Goal: Information Seeking & Learning: Learn about a topic

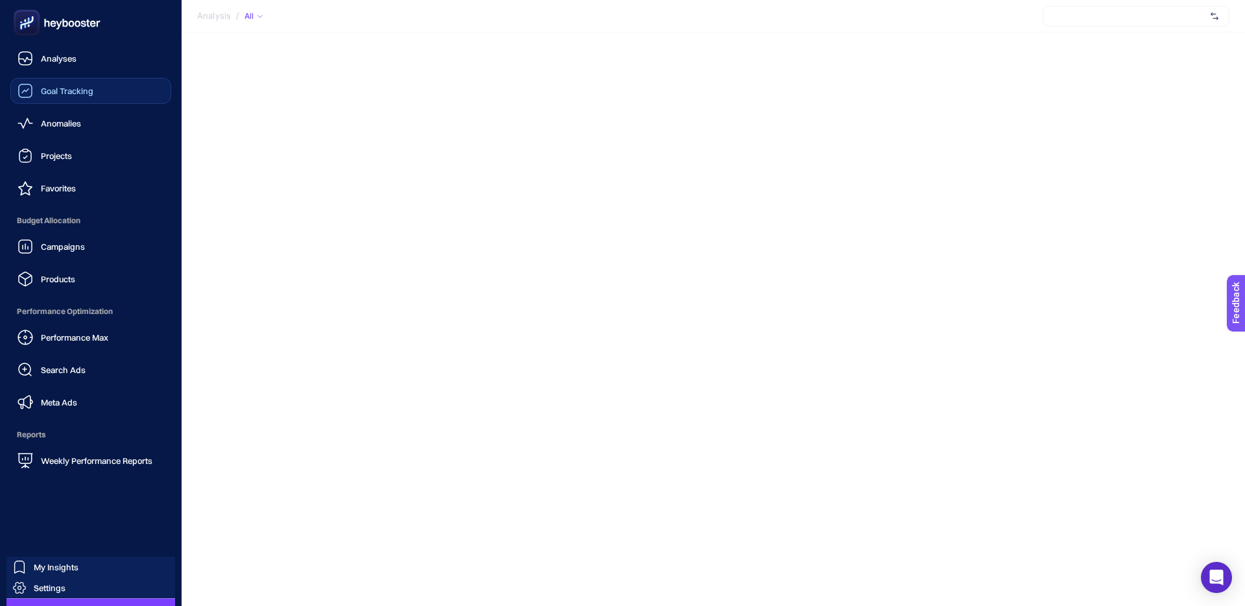
click at [74, 82] on link "Goal Tracking" at bounding box center [90, 91] width 161 height 26
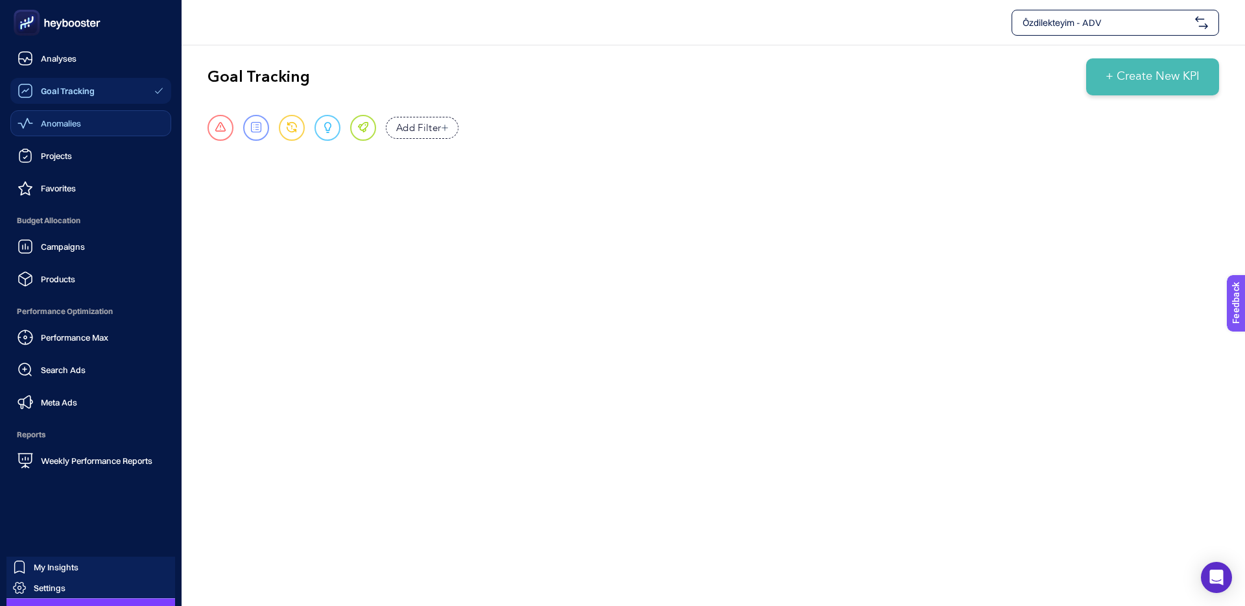
click at [34, 125] on div "Anomalies" at bounding box center [50, 123] width 64 height 16
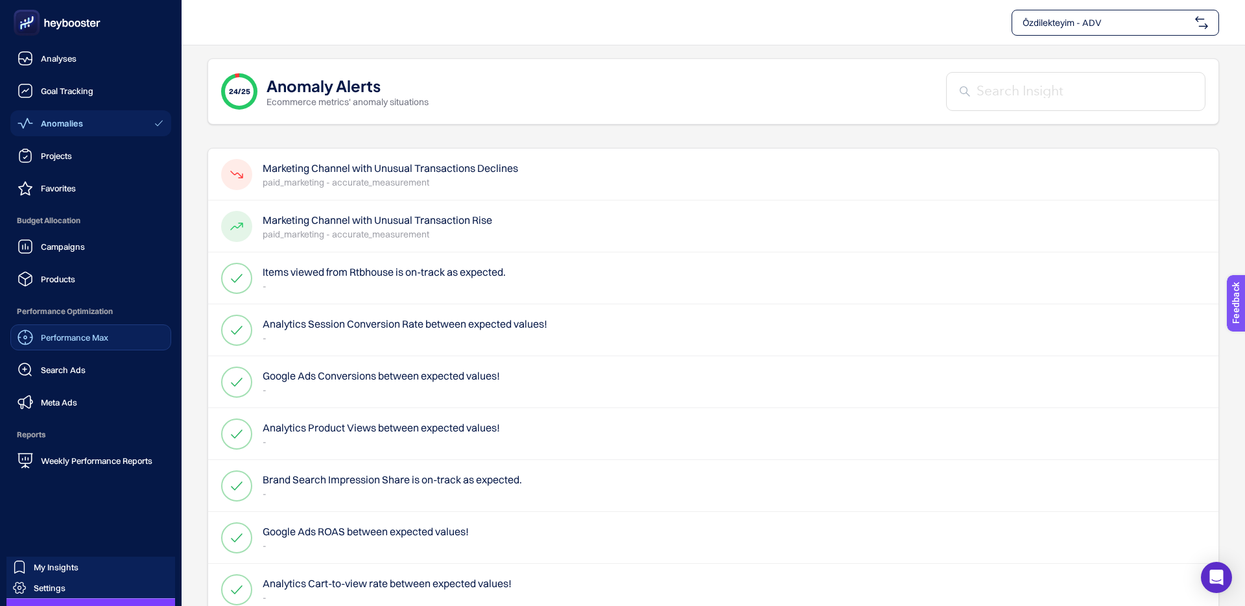
click at [71, 334] on span "Performance Max" at bounding box center [74, 337] width 67 height 10
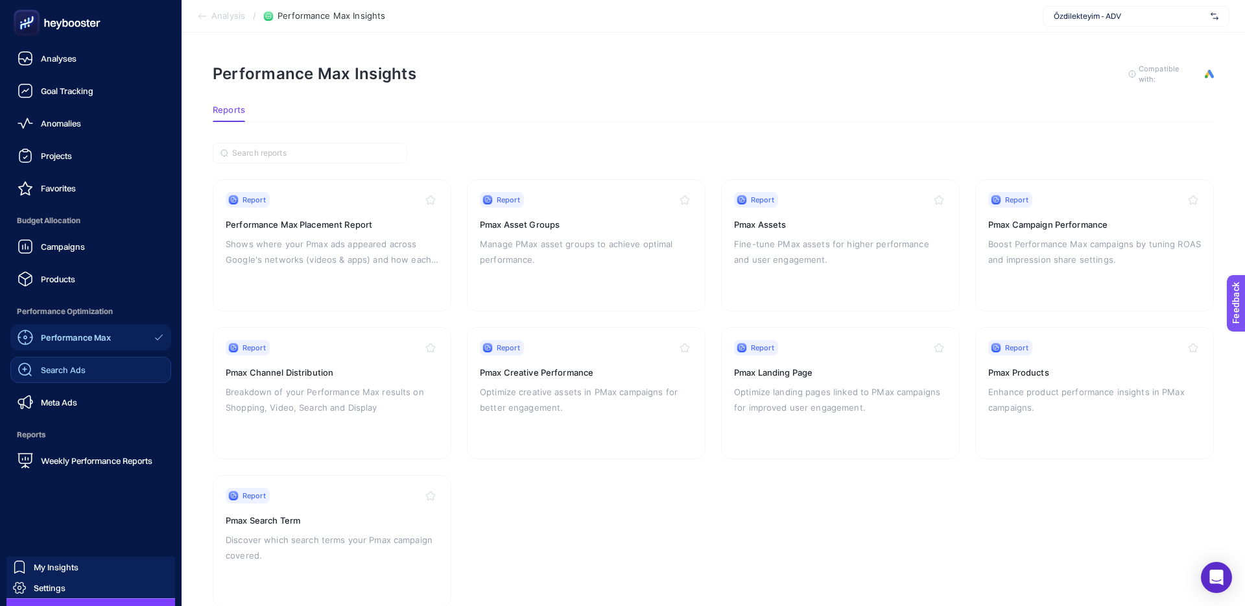
click at [62, 367] on span "Search Ads" at bounding box center [63, 369] width 45 height 10
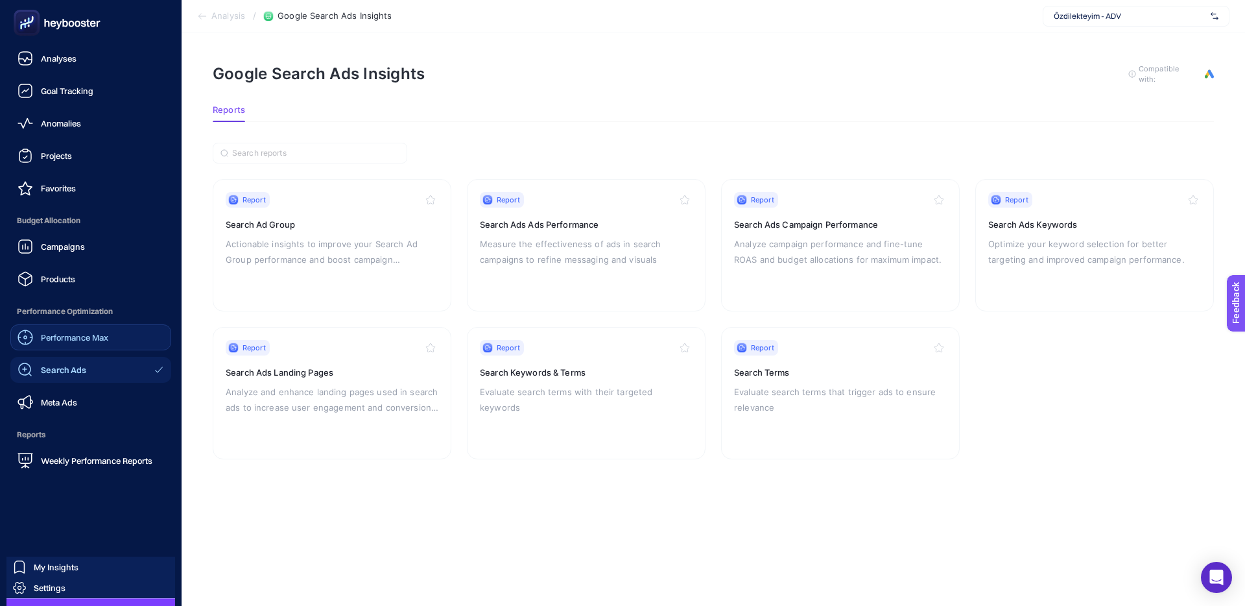
click at [71, 347] on link "Performance Max" at bounding box center [90, 337] width 161 height 26
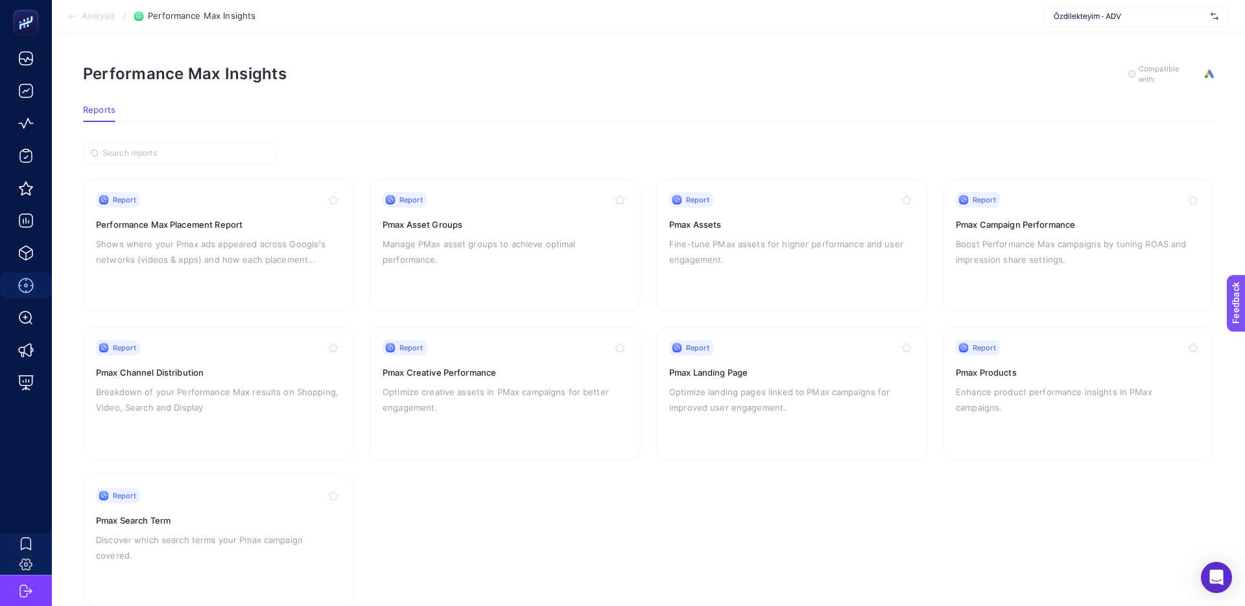
scroll to position [30, 0]
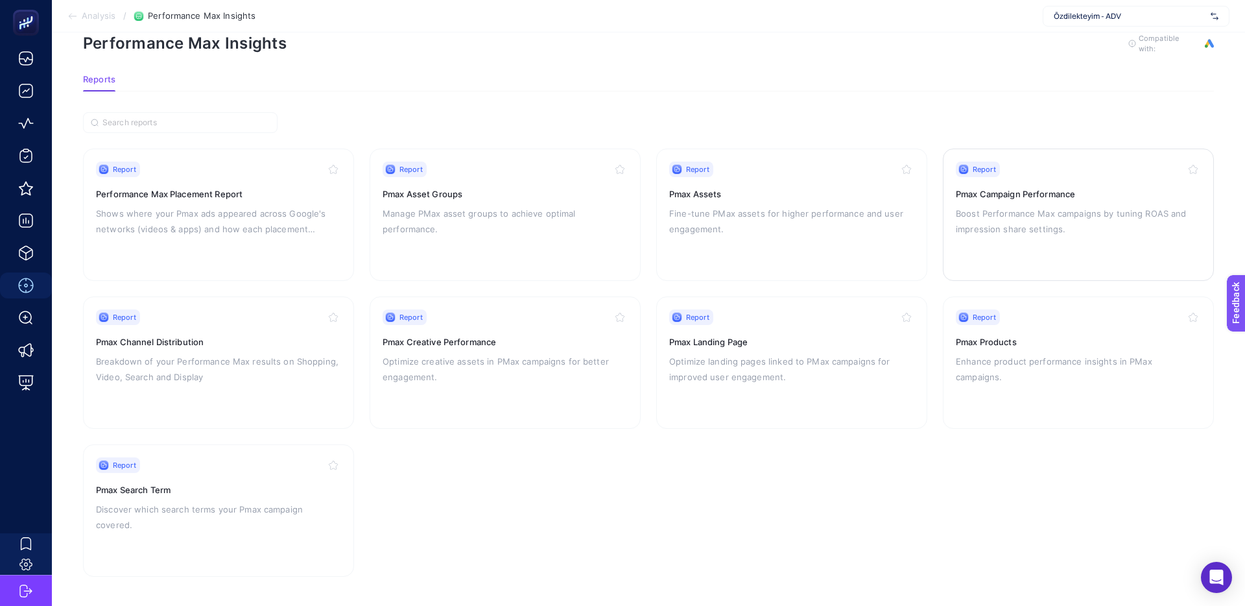
click at [985, 243] on div "Report Pmax Campaign Performance Boost Performance Max campaigns by tuning ROAS…" at bounding box center [1078, 214] width 245 height 106
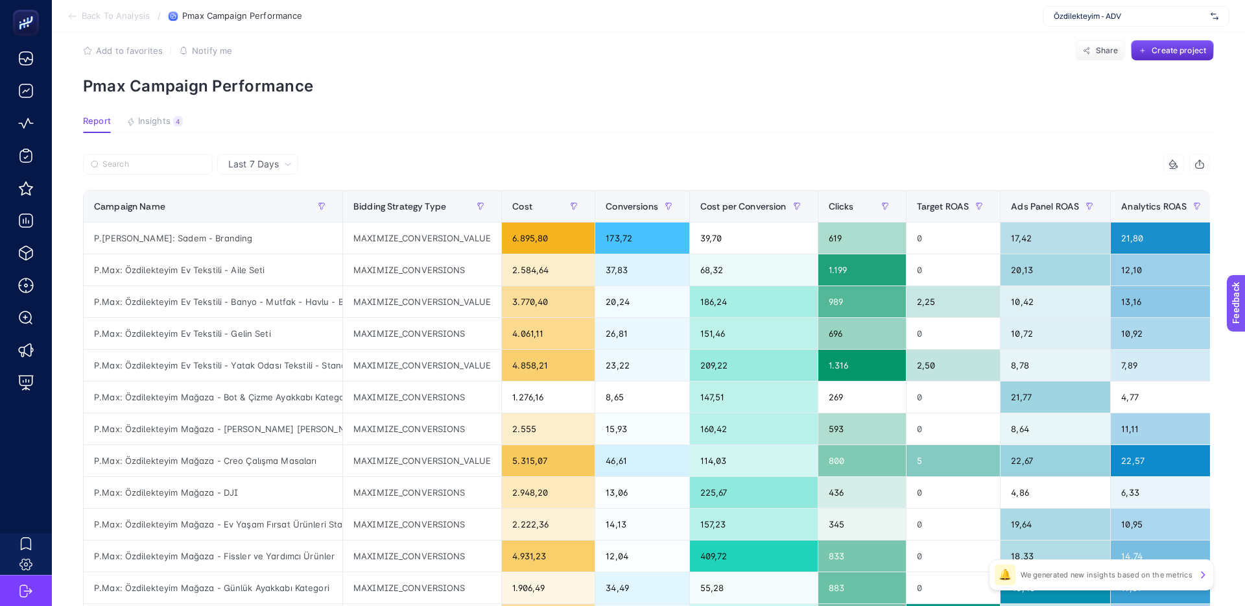
scroll to position [19, 0]
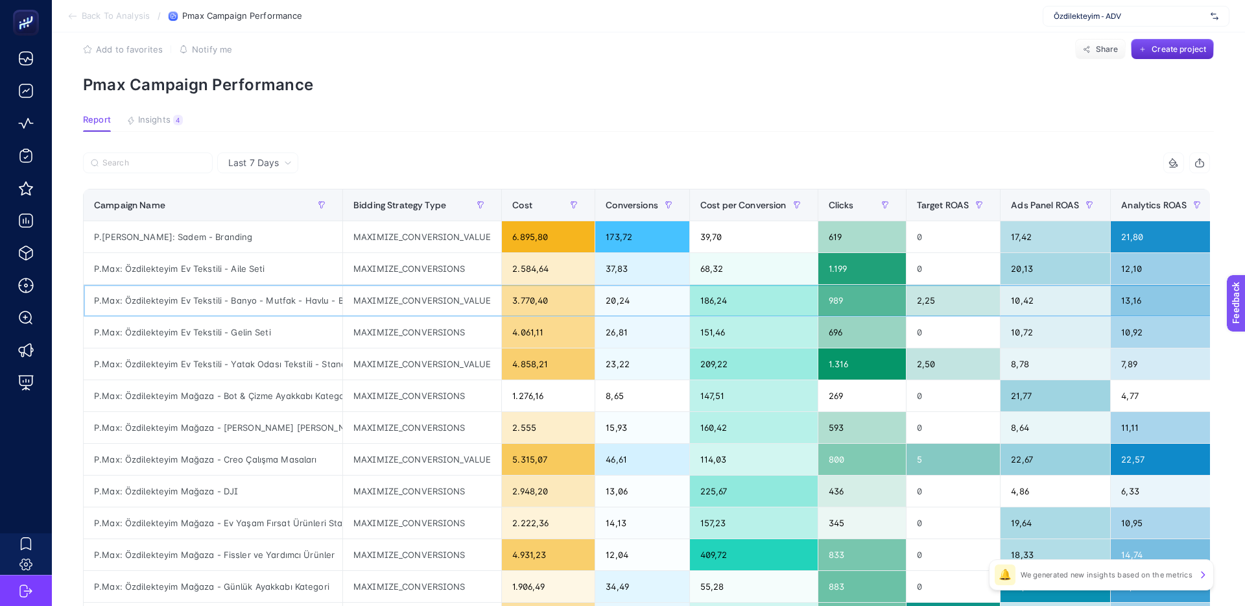
click at [281, 298] on div "P.Max: Özdilekteyim Ev Tekstili - Banyo - Mutfak - Havlu - Bornoz - Standart Sh…" at bounding box center [213, 300] width 259 height 31
click at [263, 330] on div "P.Max: Özdilekteyim Ev Tekstili - Gelin Seti" at bounding box center [213, 331] width 259 height 31
click at [331, 333] on div "P.Max: Özdilekteyim Ev Tekstili - Gelin Seti" at bounding box center [213, 331] width 259 height 31
click at [413, 333] on div "MAXIMIZE_CONVERSIONS" at bounding box center [422, 331] width 158 height 31
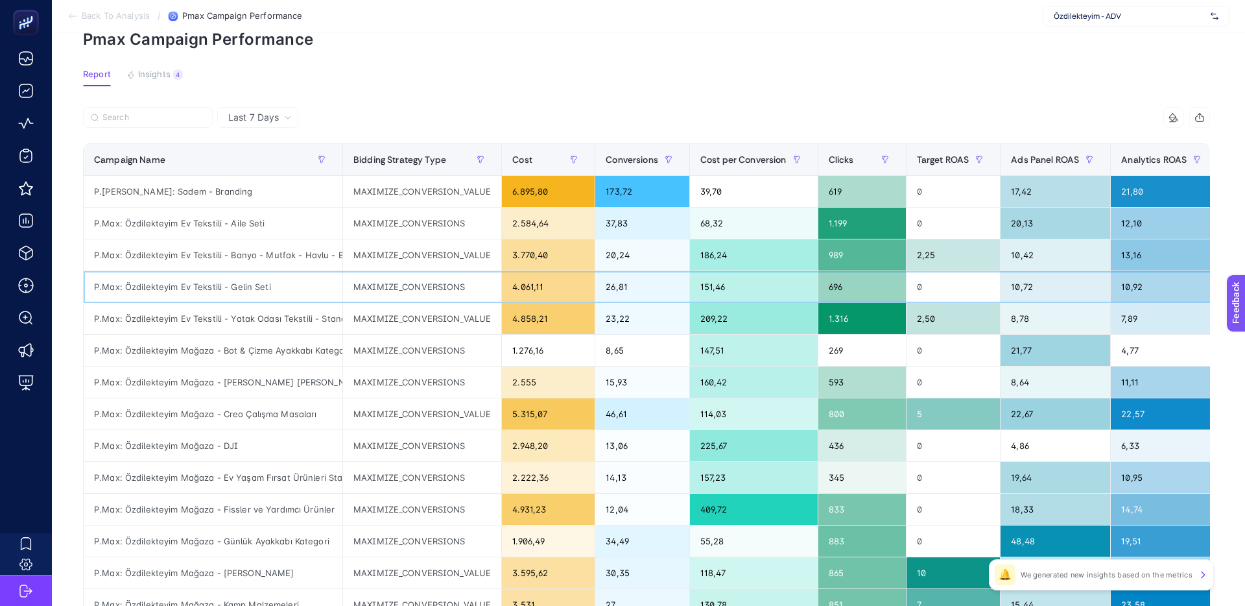
scroll to position [0, 0]
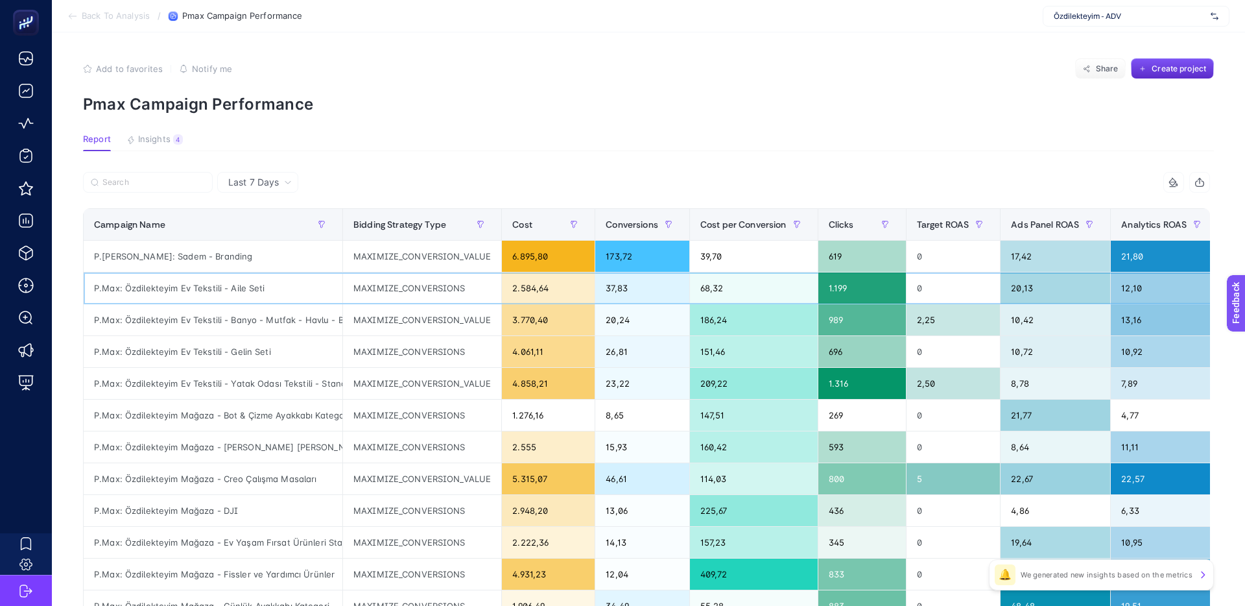
click at [213, 279] on div "P.Max: Özdilekteyim Ev Tekstili - Aile Seti" at bounding box center [213, 287] width 259 height 31
click at [372, 290] on div "MAXIMIZE_CONVERSIONS" at bounding box center [422, 287] width 158 height 31
click at [365, 289] on div "MAXIMIZE_CONVERSIONS" at bounding box center [422, 287] width 158 height 31
drag, startPoint x: 444, startPoint y: 289, endPoint x: 379, endPoint y: 289, distance: 64.2
click at [388, 289] on div "MAXIMIZE_CONVERSIONS" at bounding box center [422, 287] width 158 height 31
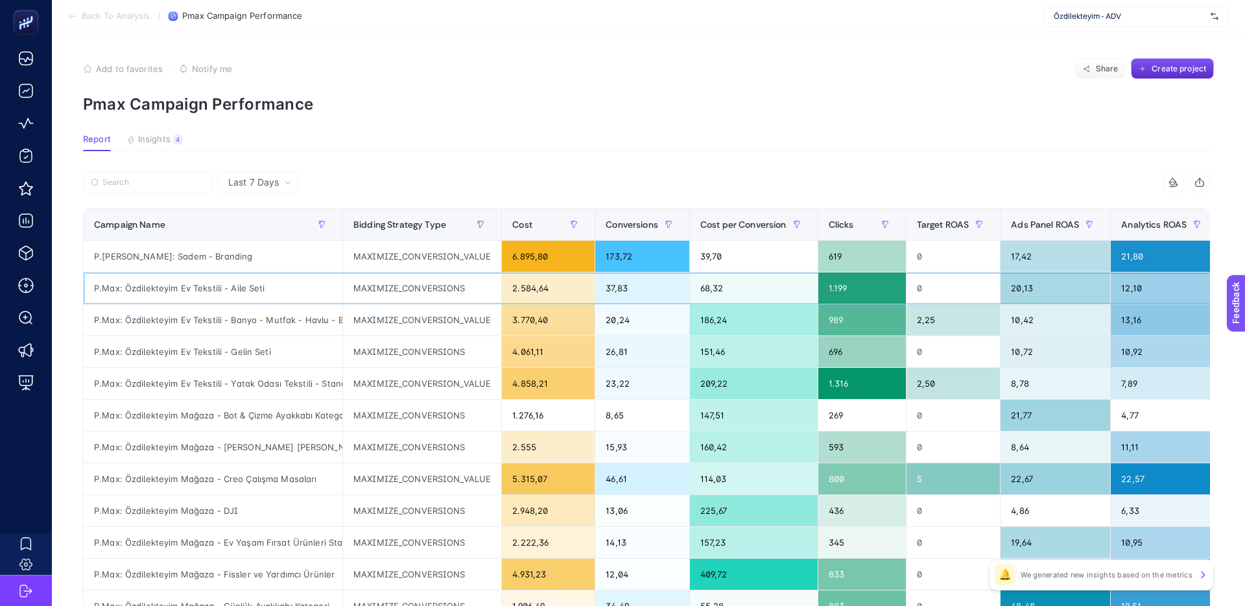
click at [379, 289] on div "MAXIMIZE_CONVERSIONS" at bounding box center [422, 287] width 158 height 31
click at [175, 181] on input "Search" at bounding box center [153, 183] width 102 height 10
click at [150, 141] on span "Insights" at bounding box center [154, 139] width 32 height 10
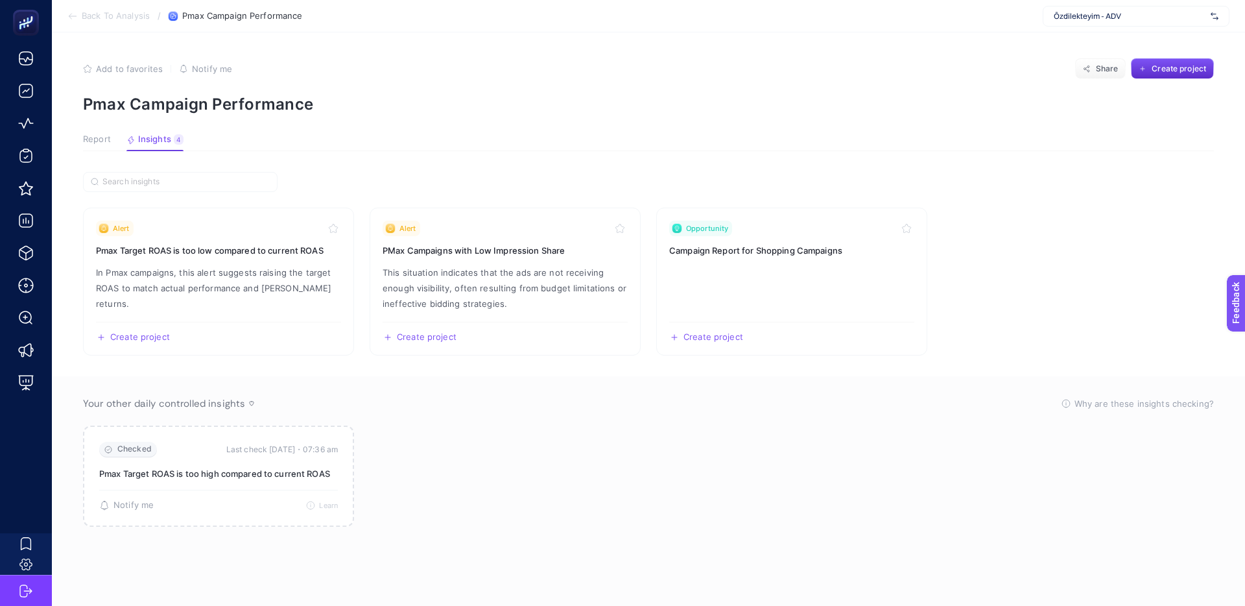
click at [92, 136] on span "Report" at bounding box center [97, 139] width 28 height 10
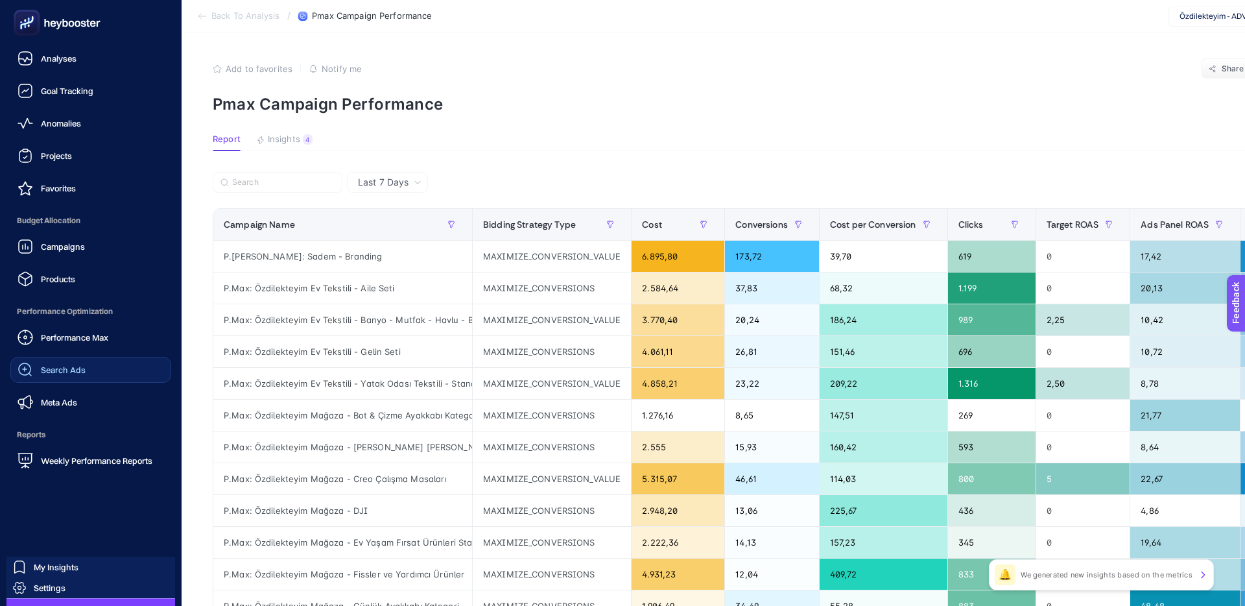
click at [73, 369] on span "Search Ads" at bounding box center [63, 369] width 45 height 10
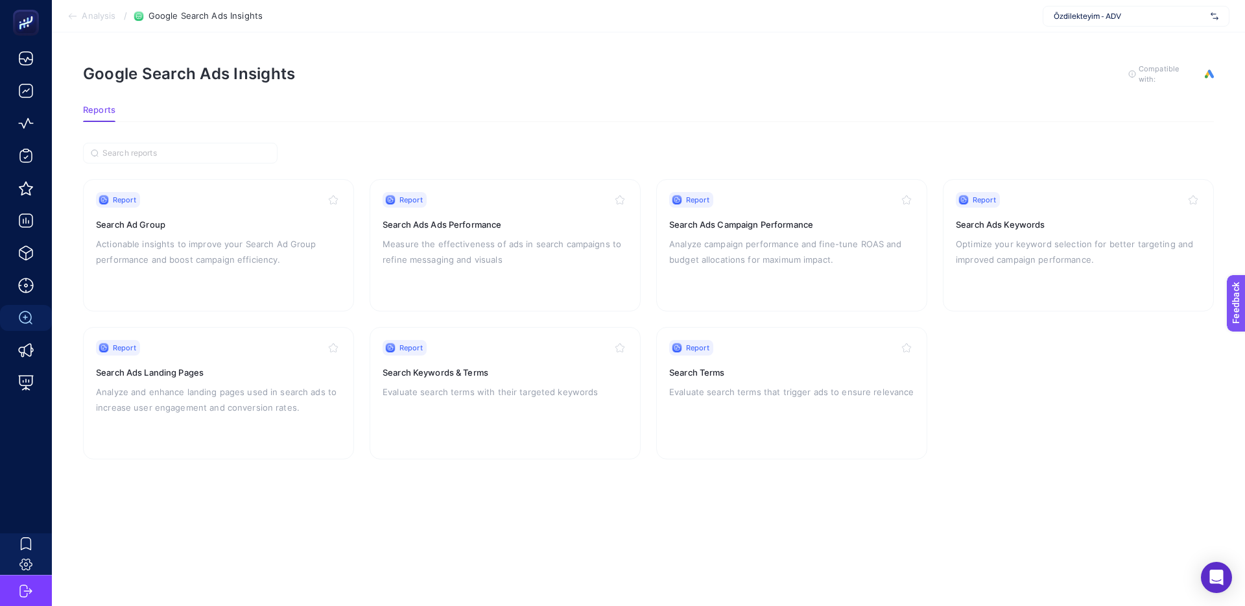
drag, startPoint x: 543, startPoint y: 514, endPoint x: 506, endPoint y: 508, distance: 37.5
click at [543, 514] on article "Google Search Ads Insights To get quality results from this analysis, we recomm…" at bounding box center [648, 318] width 1193 height 573
click at [206, 249] on p "Actionable insights to improve your Search Ad Group performance and boost campa…" at bounding box center [218, 251] width 245 height 31
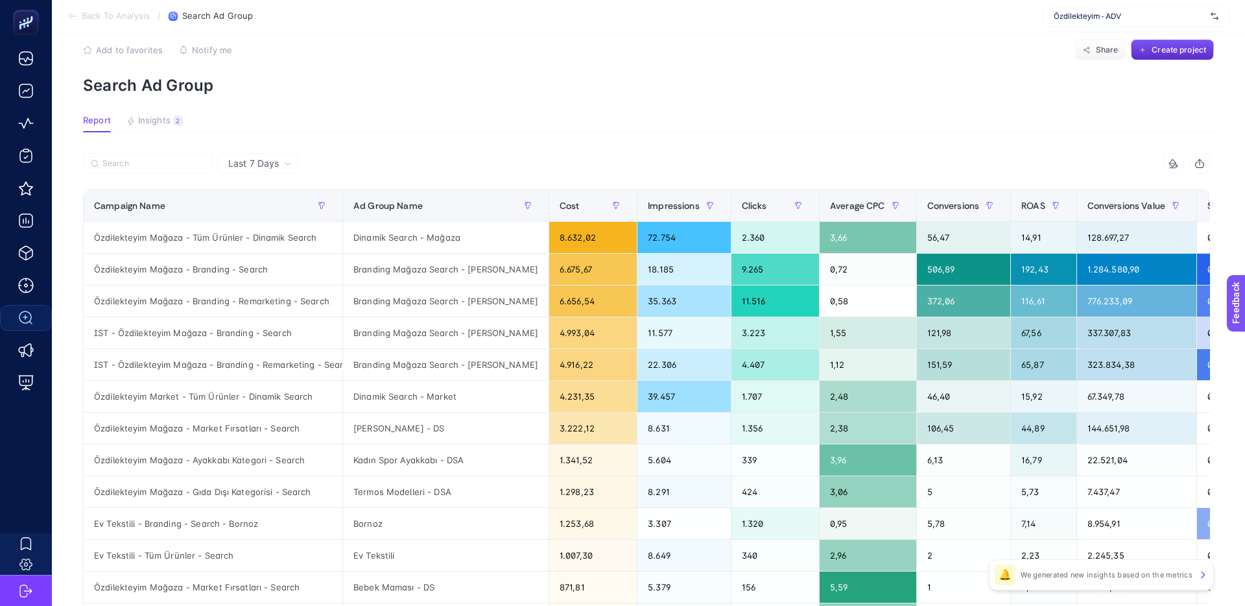
scroll to position [20, 0]
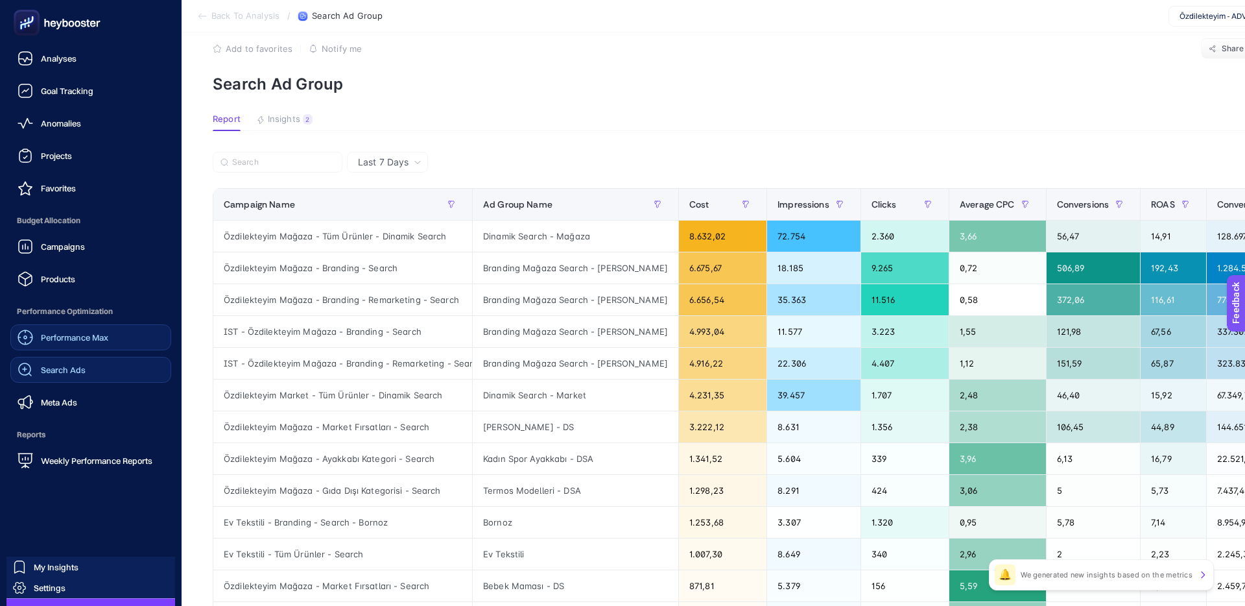
click at [88, 334] on span "Performance Max" at bounding box center [74, 337] width 67 height 10
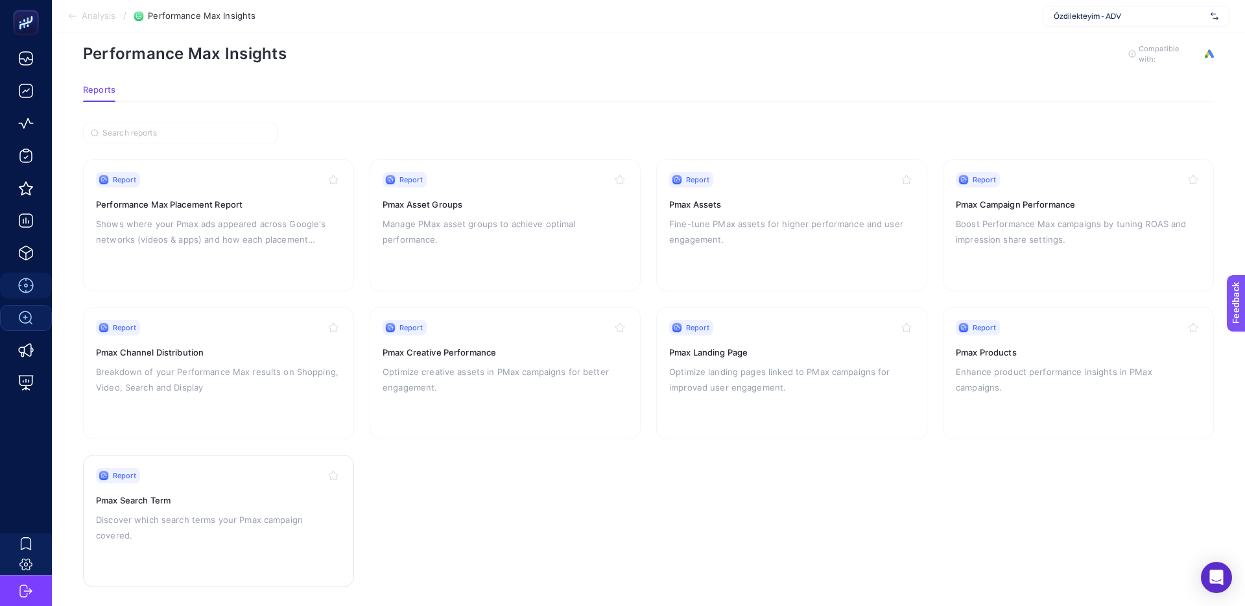
click at [206, 494] on h3 "Pmax Search Term" at bounding box center [218, 499] width 245 height 13
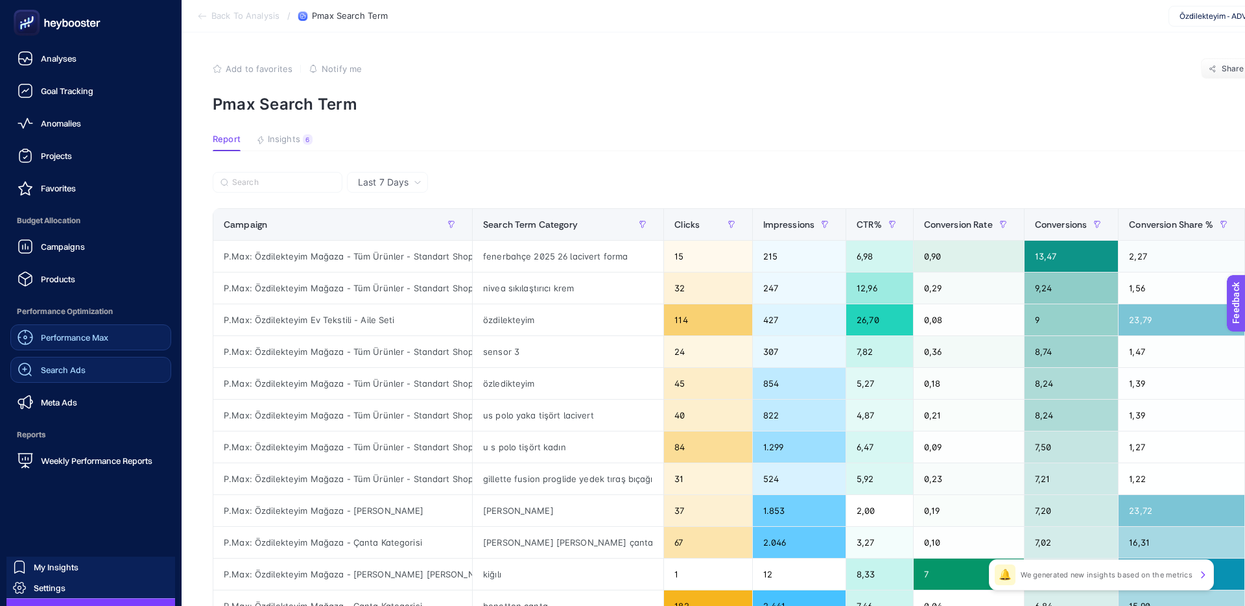
click at [43, 344] on div "Performance Max" at bounding box center [63, 337] width 91 height 16
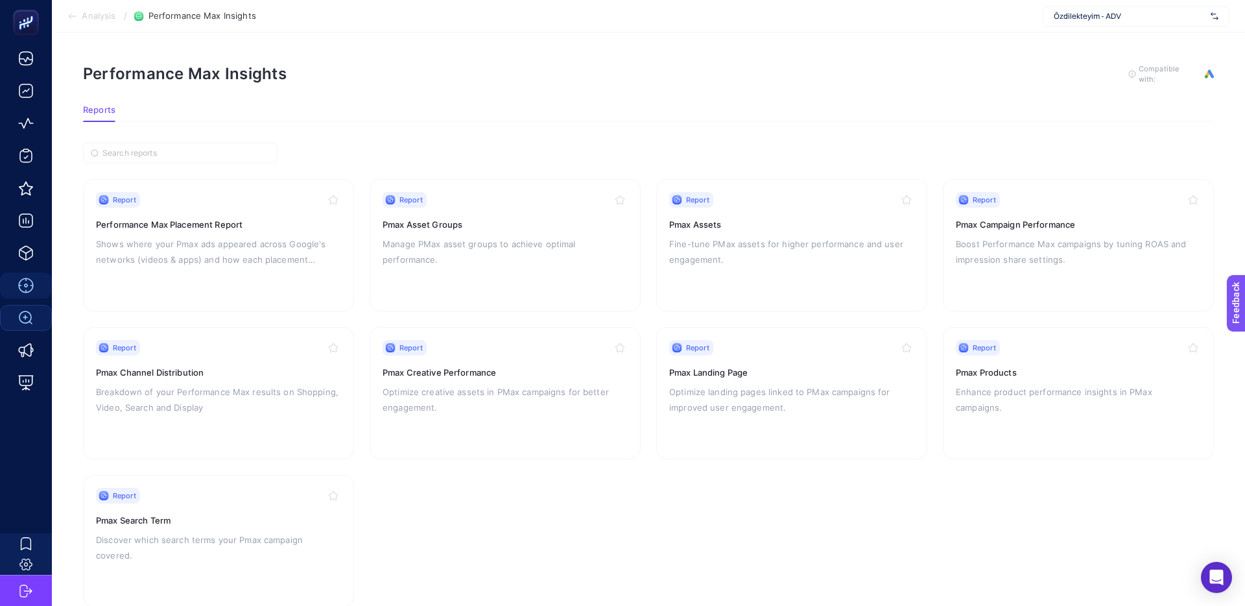
click at [895, 80] on div "Performance Max Insights To get quality results from this analysis, we recommen…" at bounding box center [648, 74] width 1131 height 21
click at [1010, 251] on p "Boost Performance Max campaigns by tuning ROAS and impression share settings." at bounding box center [1078, 251] width 245 height 31
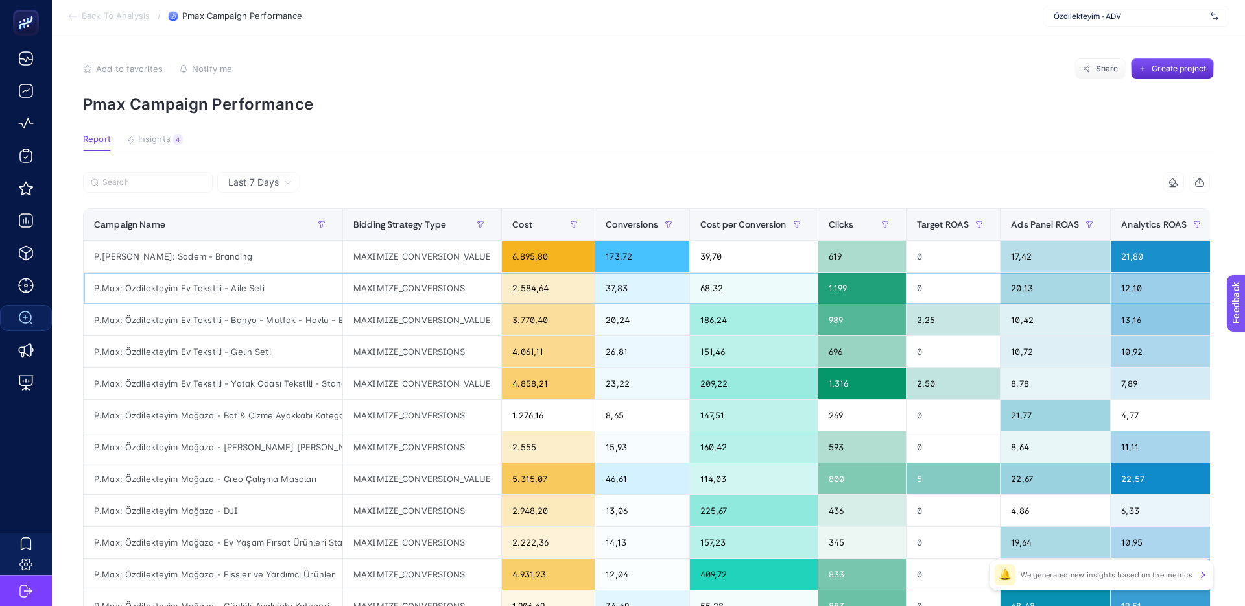
click at [407, 287] on div "MAXIMIZE_CONVERSIONS" at bounding box center [422, 287] width 158 height 31
click at [445, 287] on div "MAXIMIZE_CONVERSIONS" at bounding box center [422, 287] width 158 height 31
click at [434, 259] on div "MAXIMIZE_CONVERSION_VALUE" at bounding box center [422, 256] width 158 height 31
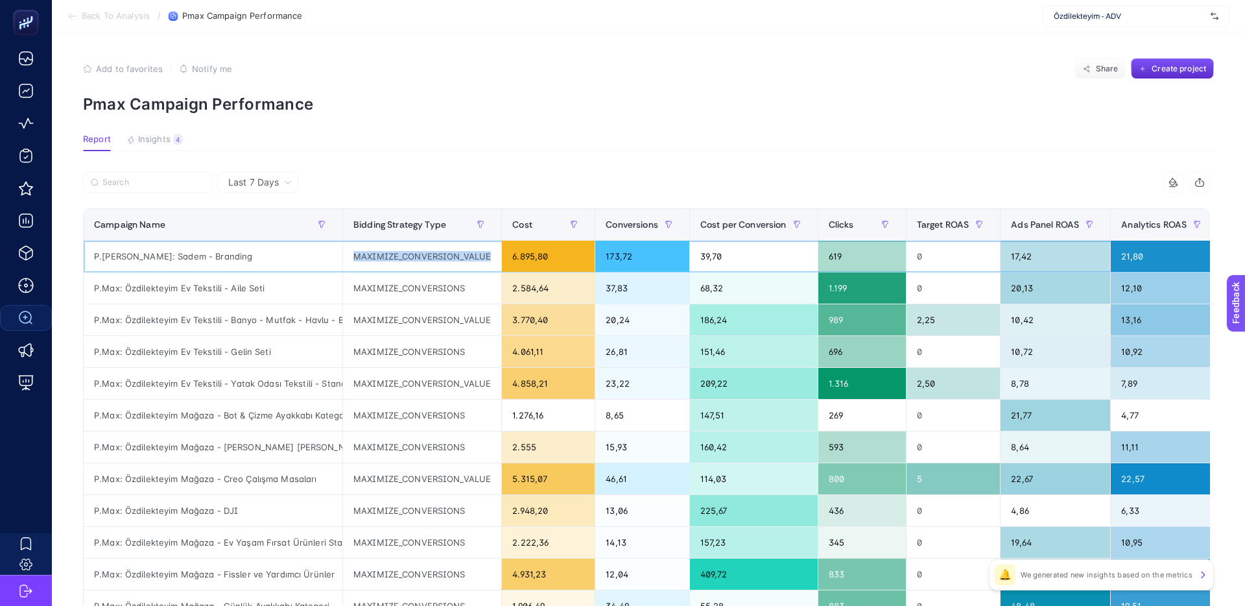
click at [434, 259] on div "MAXIMIZE_CONVERSION_VALUE" at bounding box center [422, 256] width 158 height 31
drag, startPoint x: 434, startPoint y: 259, endPoint x: 462, endPoint y: 255, distance: 28.7
click at [434, 259] on div "MAXIMIZE_CONVERSION_VALUE" at bounding box center [422, 256] width 158 height 31
click at [462, 255] on div "MAXIMIZE_CONVERSION_VALUE" at bounding box center [422, 256] width 158 height 31
drag, startPoint x: 354, startPoint y: 287, endPoint x: 480, endPoint y: 289, distance: 126.4
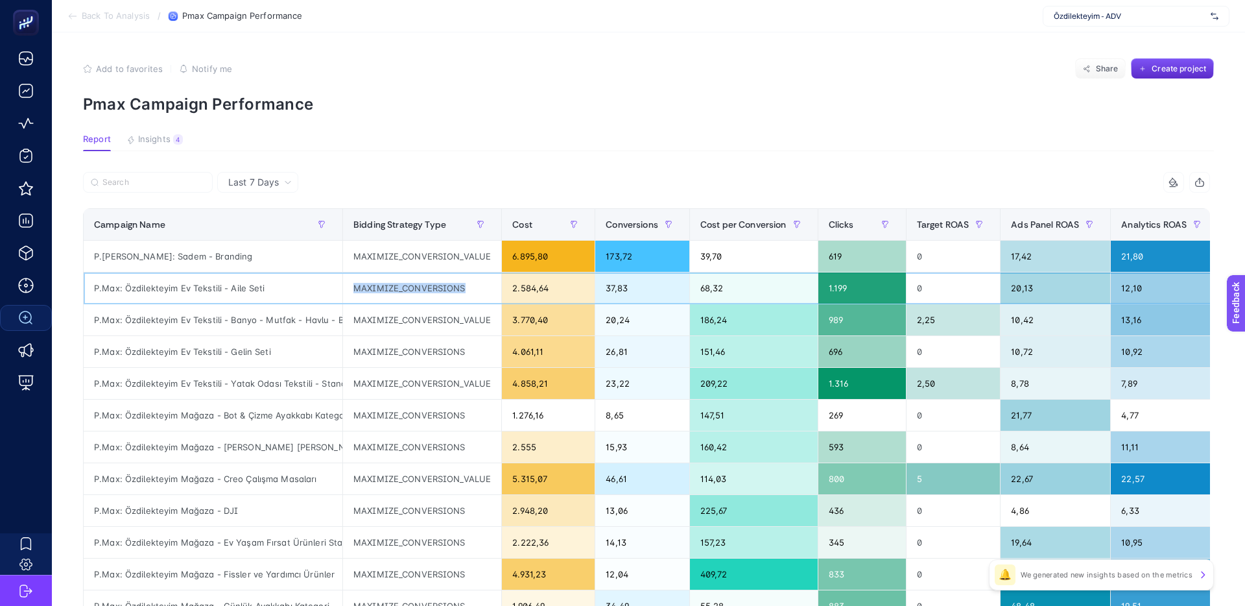
click at [480, 289] on div "MAXIMIZE_CONVERSIONS" at bounding box center [422, 287] width 158 height 31
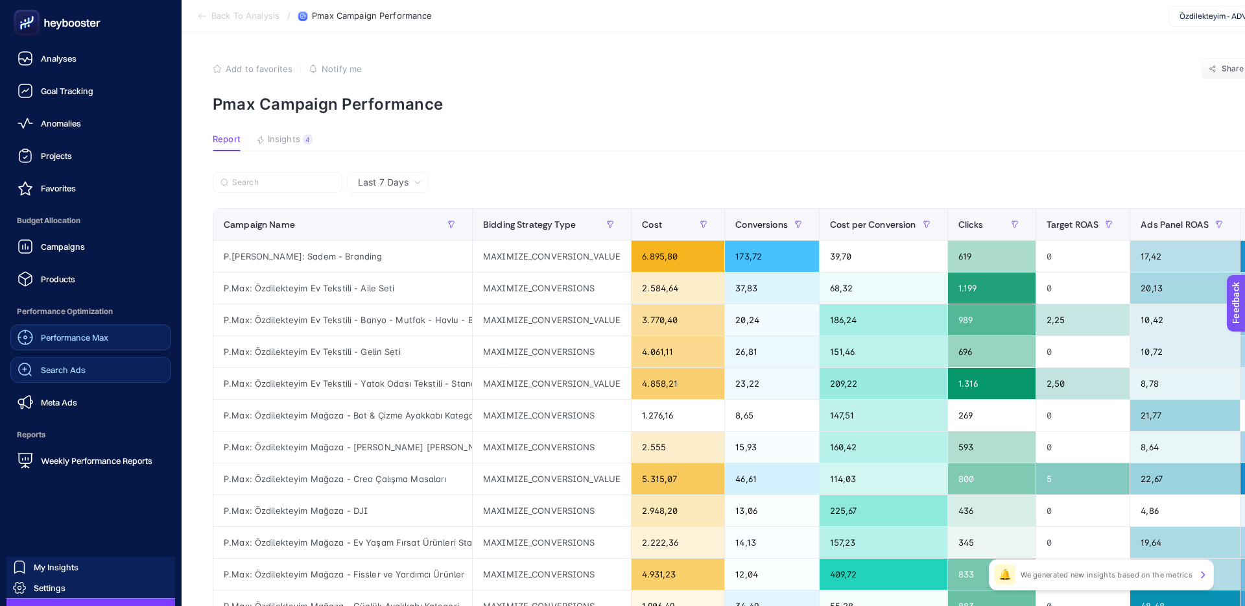
click at [51, 335] on span "Performance Max" at bounding box center [74, 337] width 67 height 10
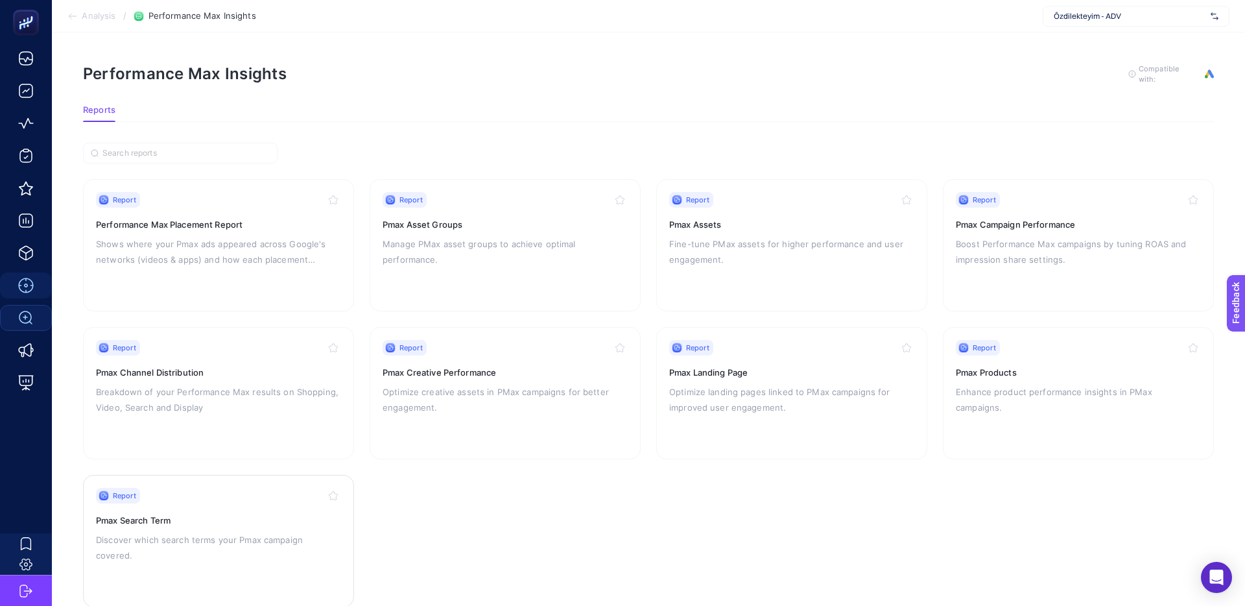
click at [165, 509] on div "Report Pmax Search Term Discover which search terms your Pmax campaign covered." at bounding box center [218, 541] width 245 height 106
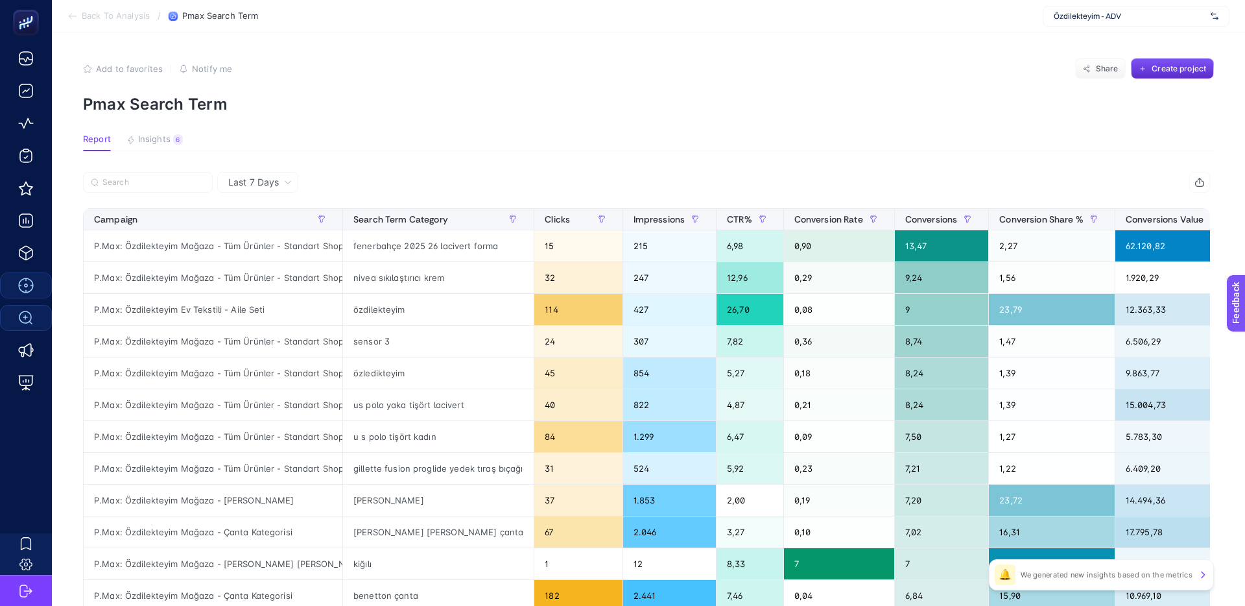
click at [127, 179] on input "Search" at bounding box center [153, 183] width 102 height 10
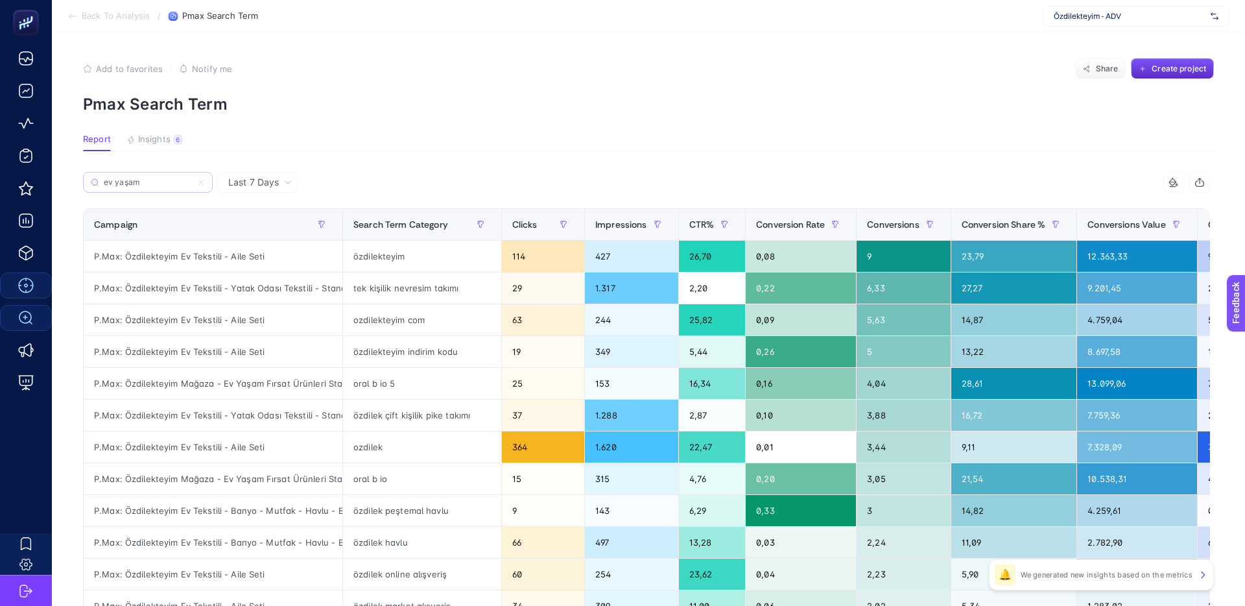
type input "ev yaşam"
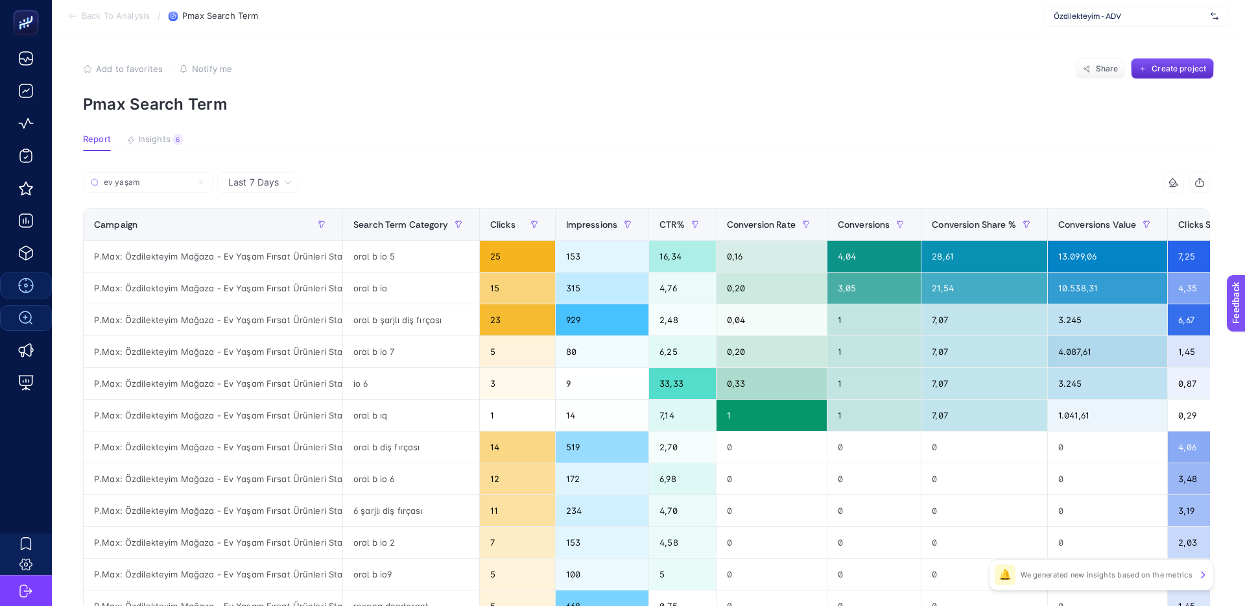
drag, startPoint x: 371, startPoint y: 182, endPoint x: 347, endPoint y: 215, distance: 40.9
click at [370, 183] on div "ev yaşam" at bounding box center [364, 186] width 563 height 29
drag, startPoint x: 341, startPoint y: 224, endPoint x: 462, endPoint y: 227, distance: 121.3
click at [462, 227] on div "ev yaşam 8 items selected Campaign Search Term Category Clicks Impressions CTR%…" at bounding box center [646, 557] width 1127 height 770
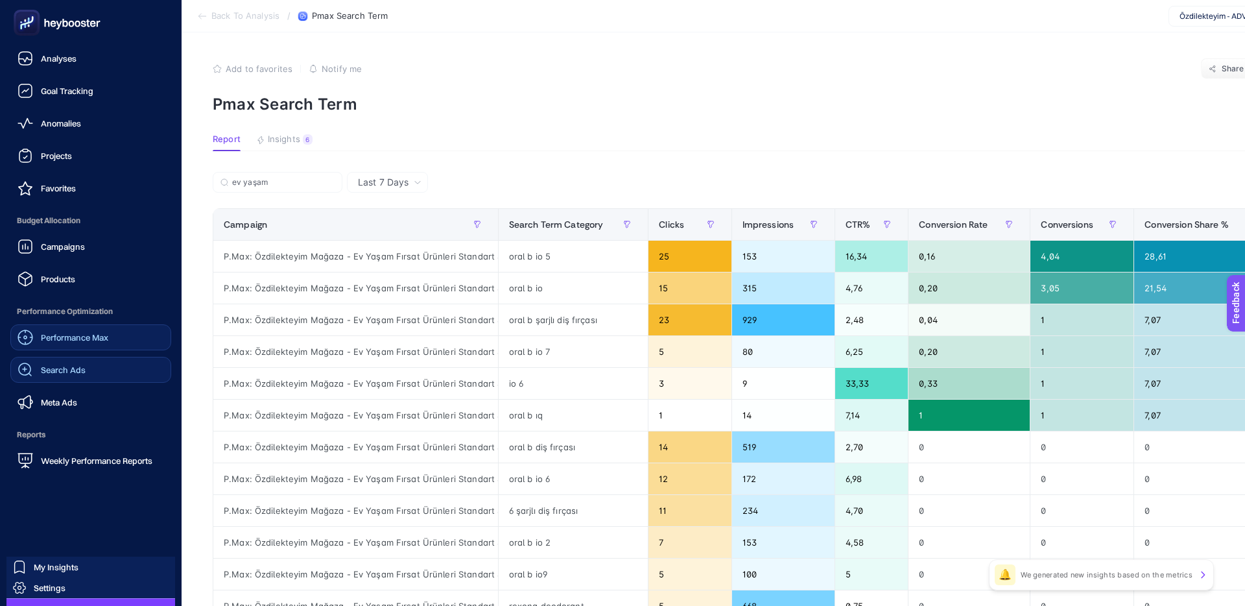
click at [82, 334] on span "Performance Max" at bounding box center [74, 337] width 67 height 10
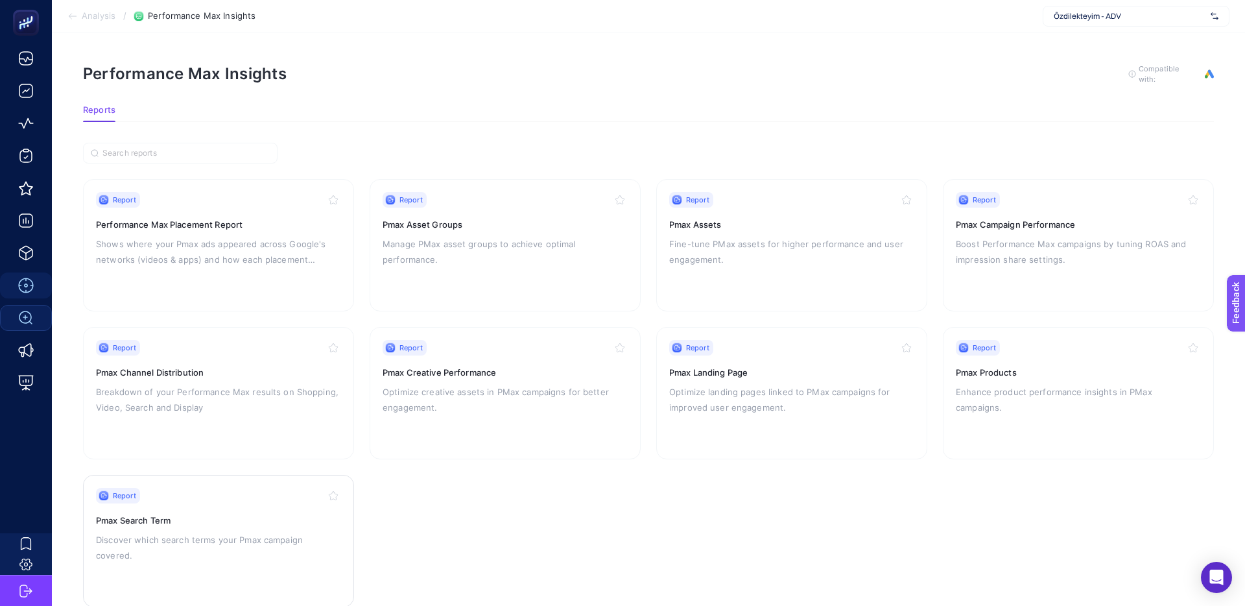
click at [200, 508] on div "Report Pmax Search Term Discover which search terms your Pmax campaign covered." at bounding box center [218, 541] width 245 height 106
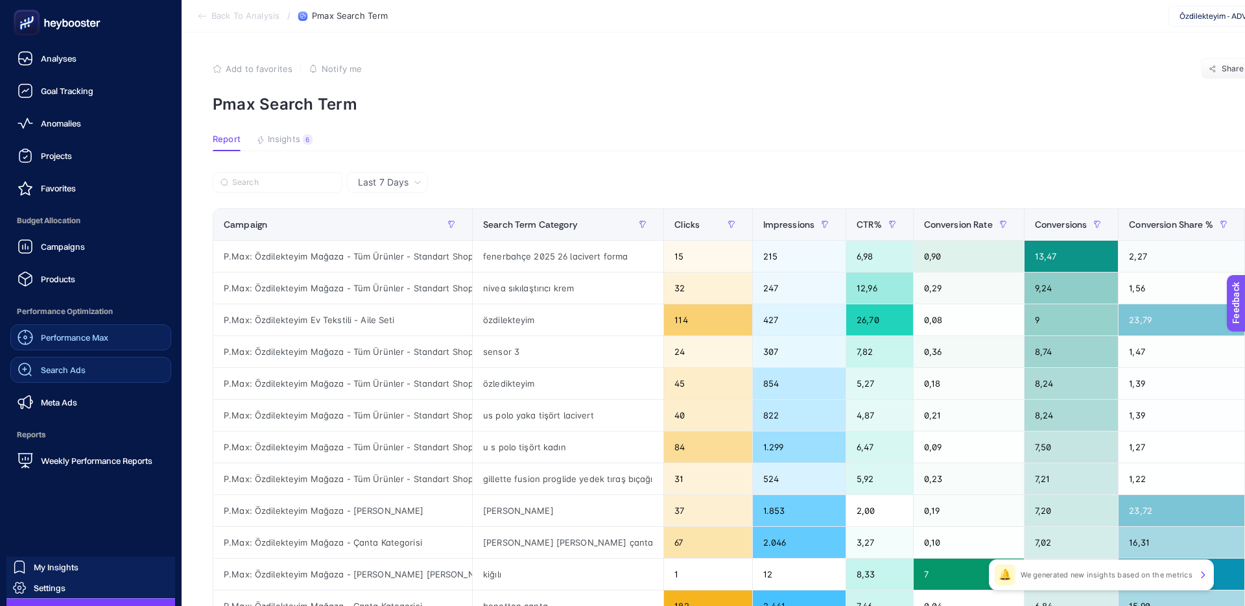
click at [65, 331] on div "Performance Max" at bounding box center [63, 337] width 91 height 16
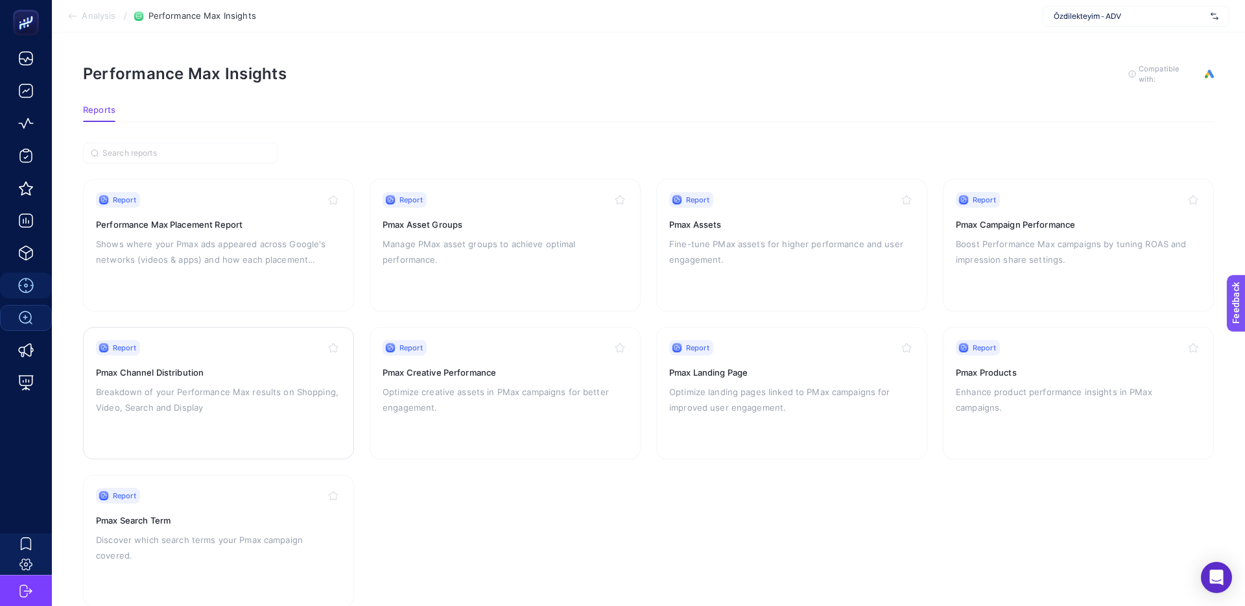
scroll to position [30, 0]
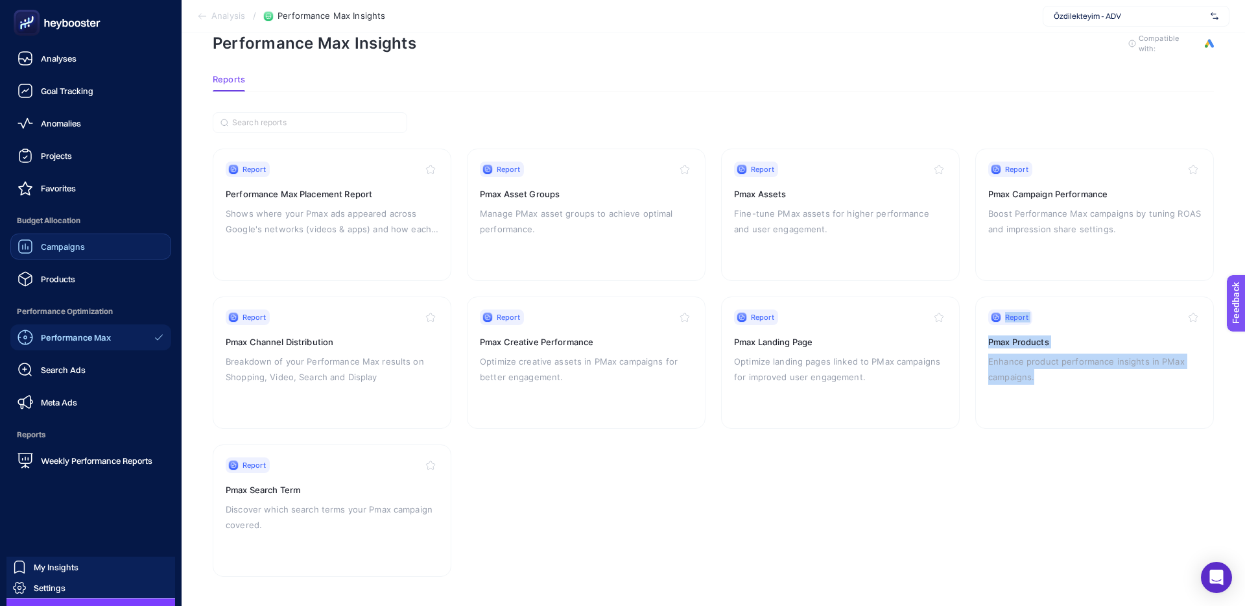
click at [65, 252] on div "Campaigns" at bounding box center [51, 247] width 67 height 16
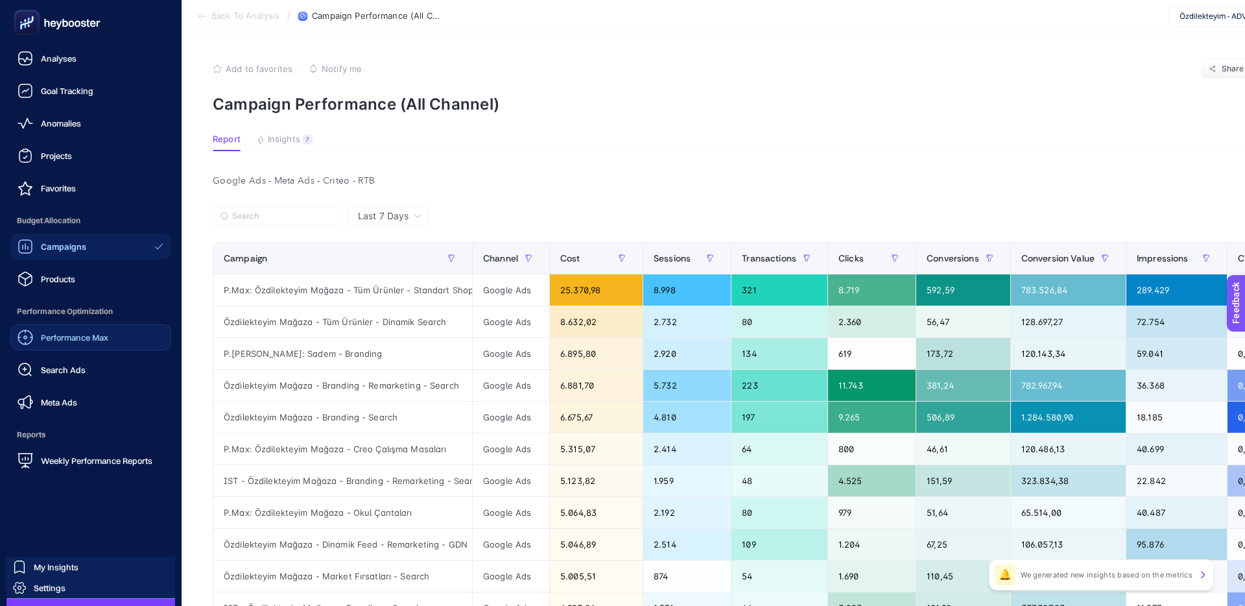
click at [80, 344] on div "Performance Max" at bounding box center [63, 337] width 91 height 16
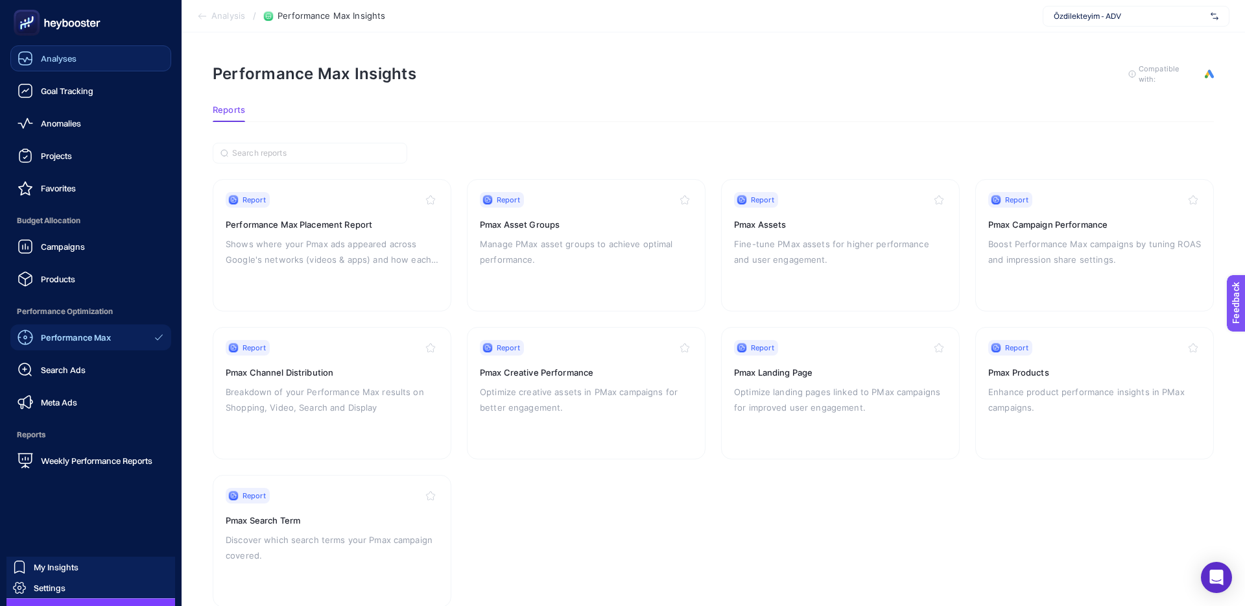
click at [105, 66] on link "Analyses" at bounding box center [90, 58] width 161 height 26
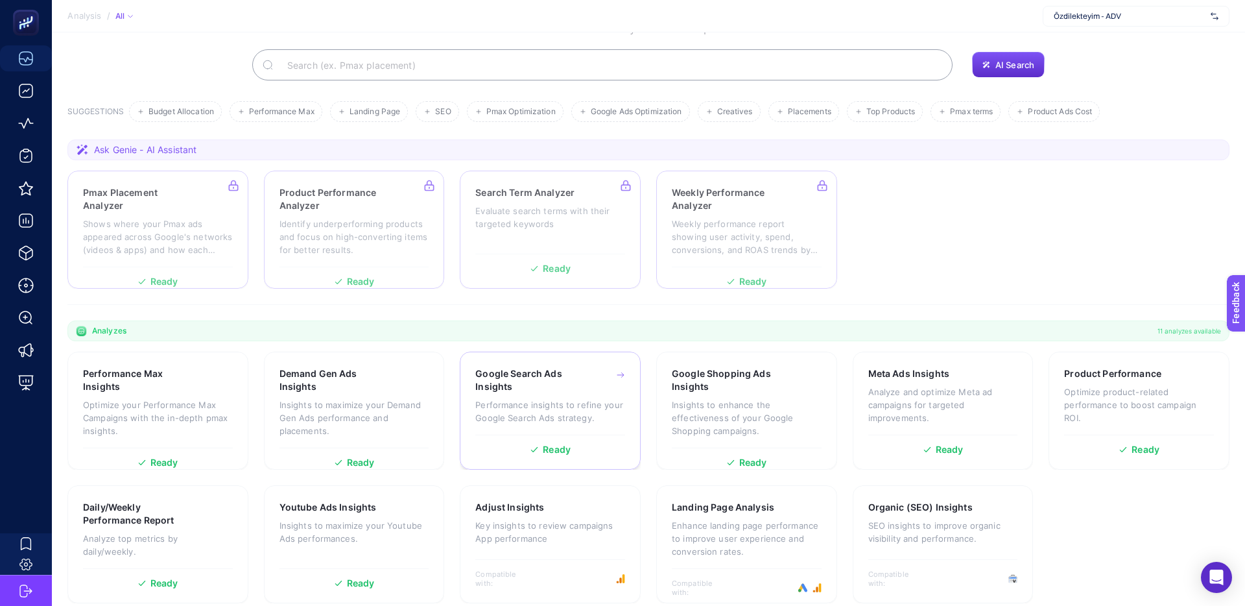
scroll to position [96, 0]
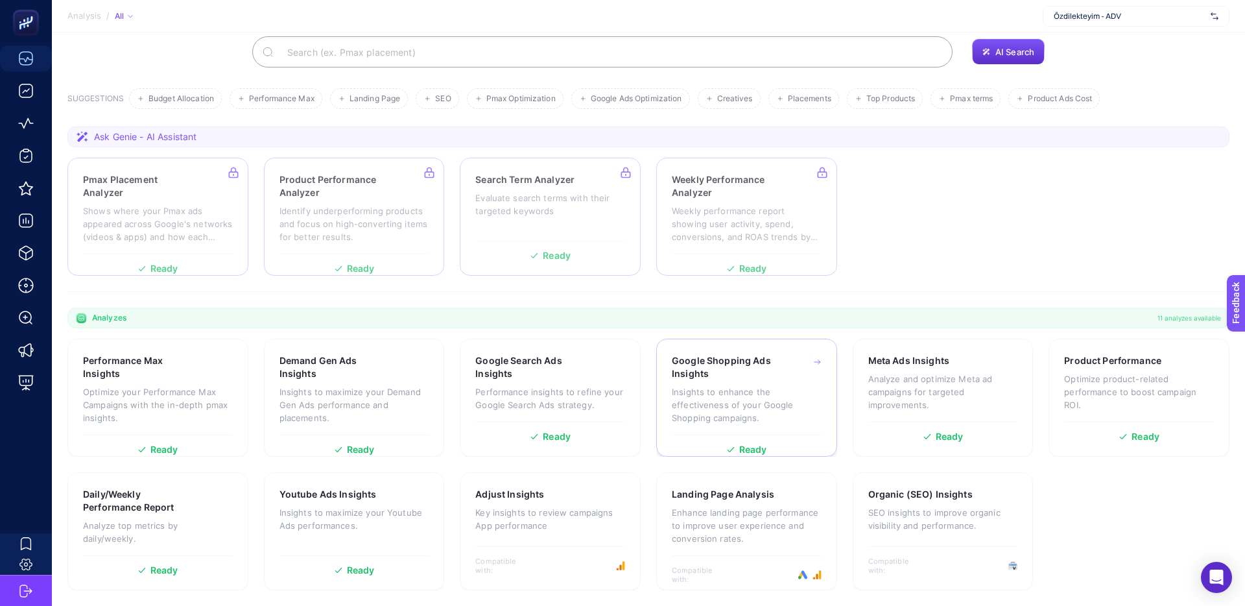
click at [707, 388] on p "Insights to enhance the effectiveness of your Google Shopping campaigns." at bounding box center [747, 404] width 150 height 39
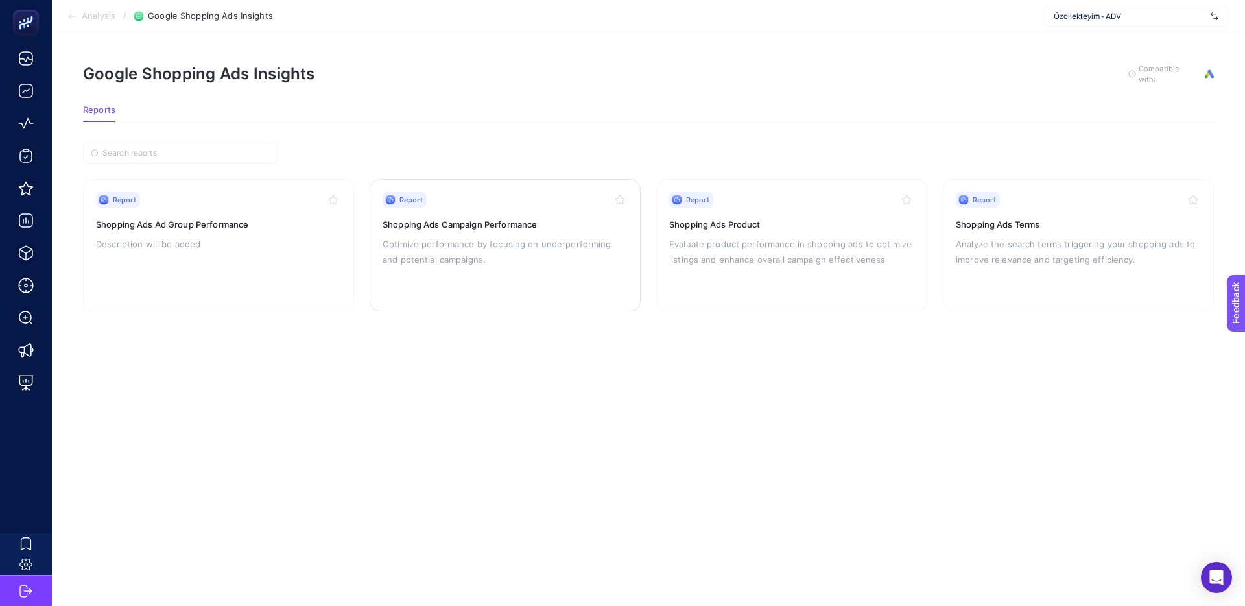
click at [539, 232] on div "Report Shopping Ads Campaign Performance Optimize performance by focusing on un…" at bounding box center [505, 245] width 245 height 106
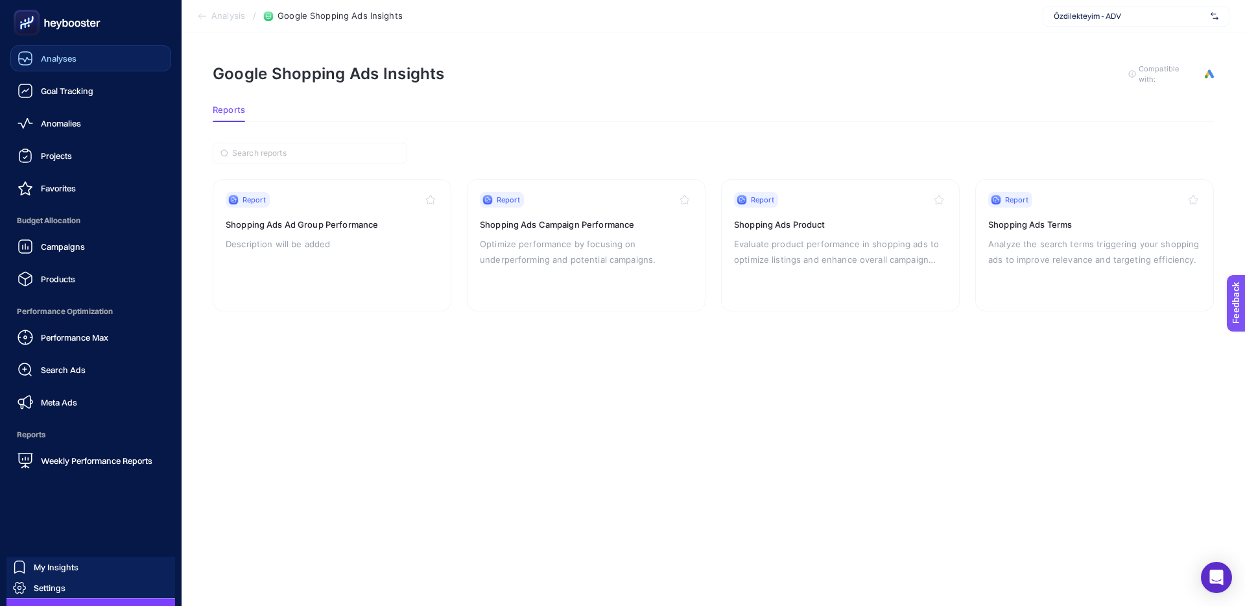
click at [50, 58] on span "Analyses" at bounding box center [59, 58] width 36 height 10
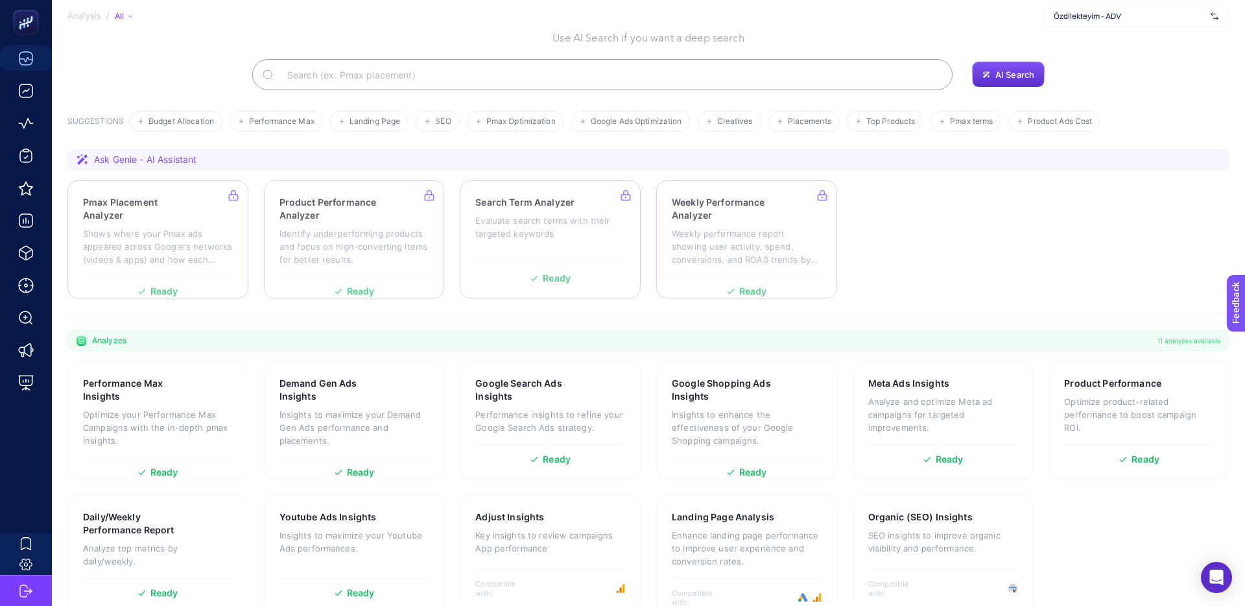
scroll to position [96, 0]
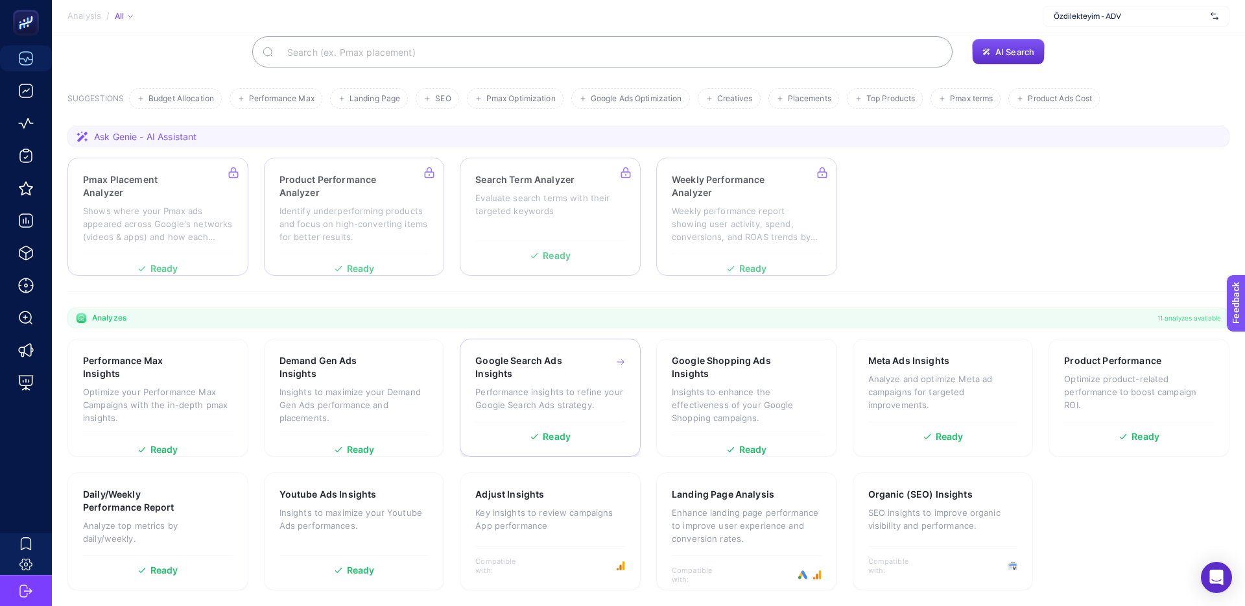
click at [538, 386] on p "Performance insights to refine your Google Search Ads strategy." at bounding box center [550, 398] width 150 height 26
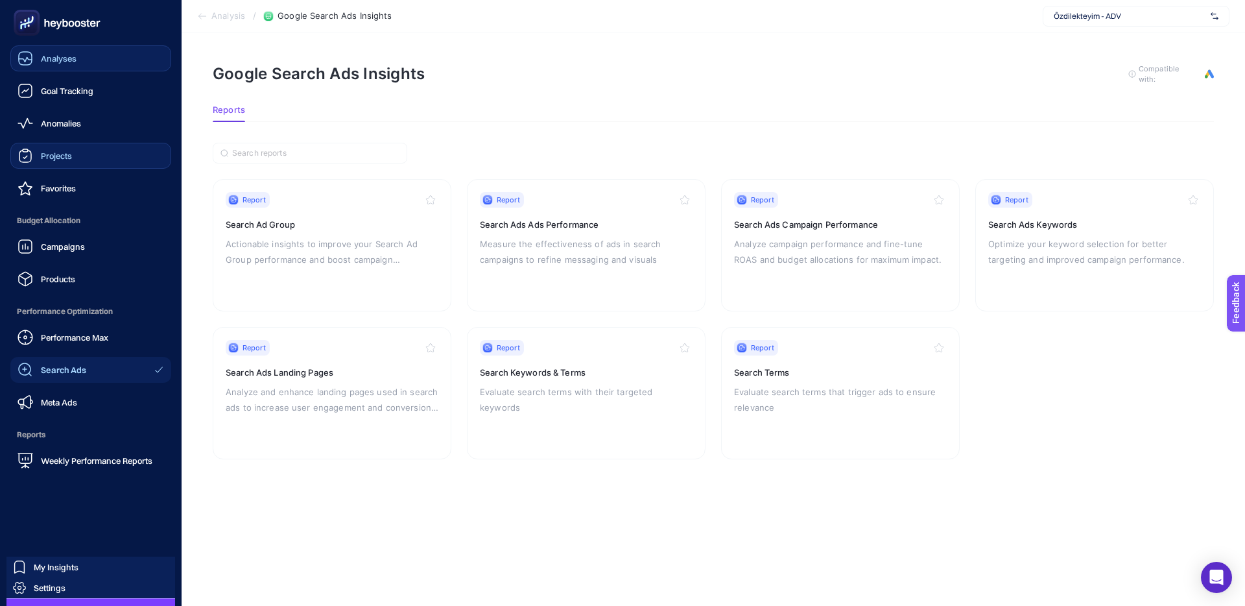
click at [51, 161] on div "Projects" at bounding box center [45, 156] width 54 height 16
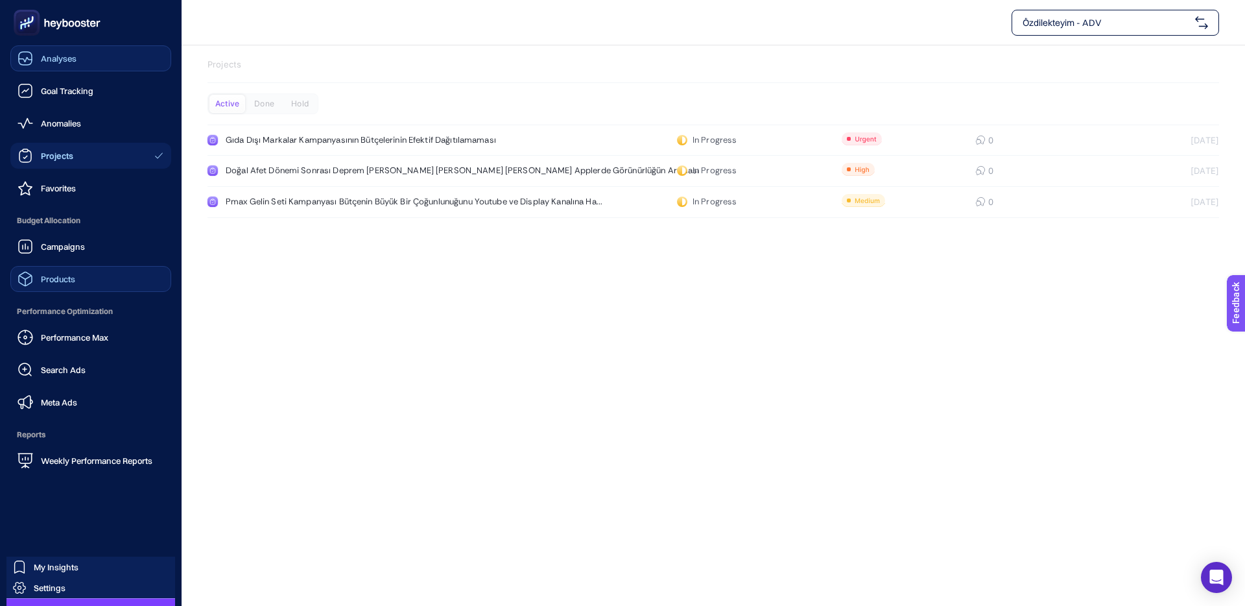
click at [71, 289] on link "Products" at bounding box center [90, 279] width 161 height 26
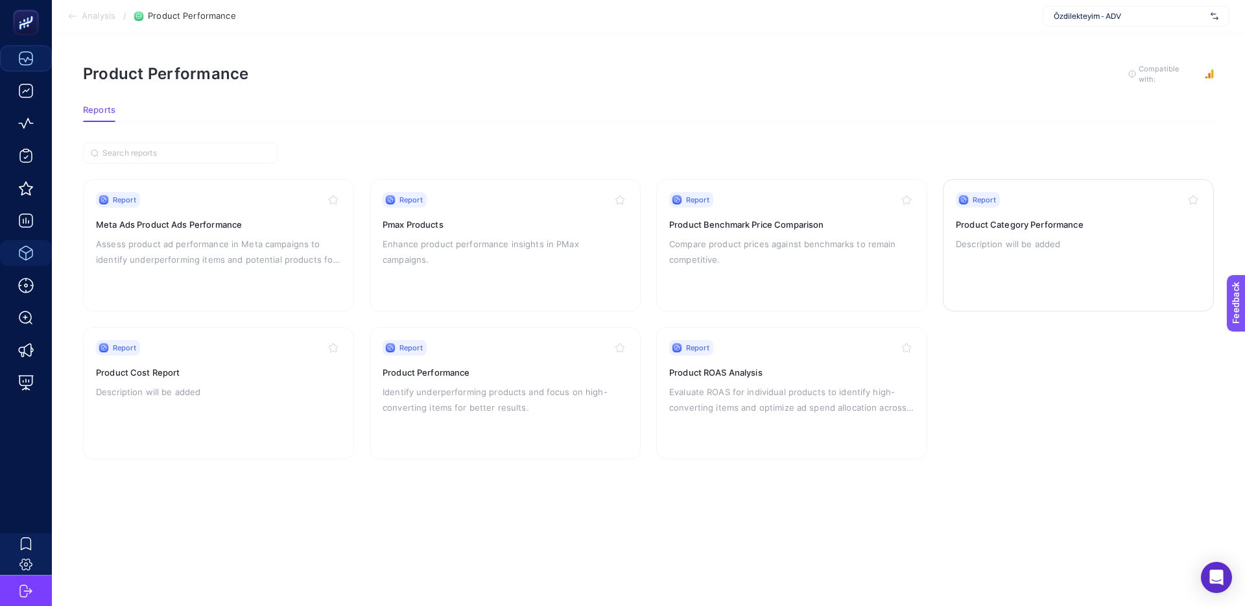
click at [1029, 230] on div "Report Product Category Performance Description will be added" at bounding box center [1078, 245] width 245 height 106
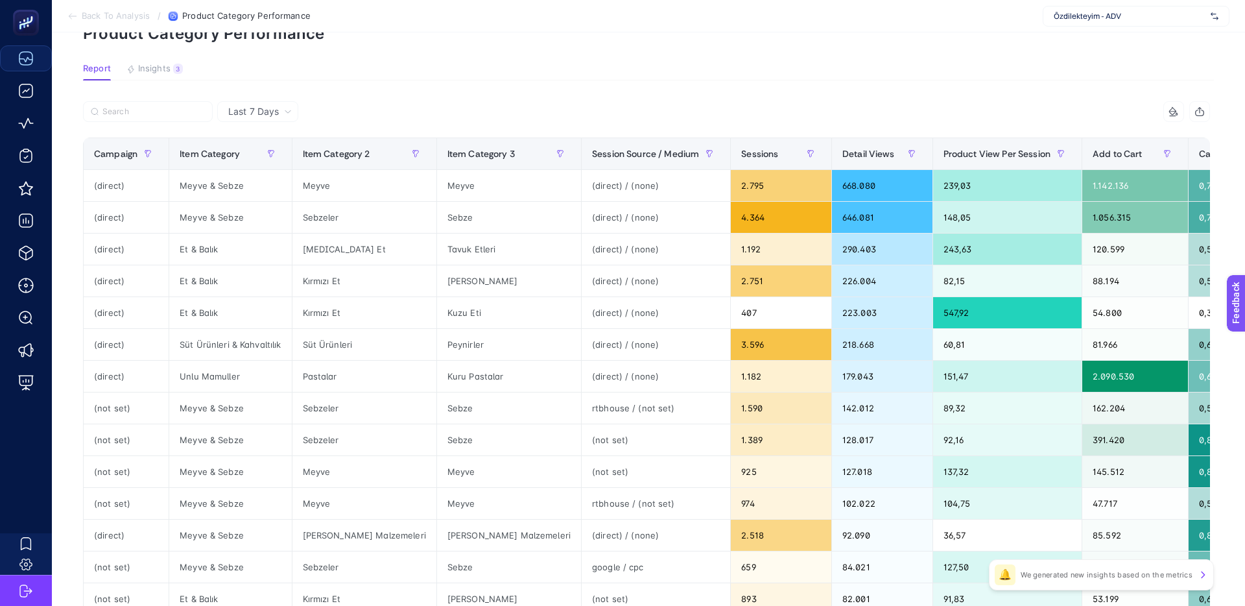
scroll to position [71, 0]
click at [534, 28] on section "Back To Analysis / Product Category Performance Özdilekteyim - ADV" at bounding box center [648, 16] width 1193 height 32
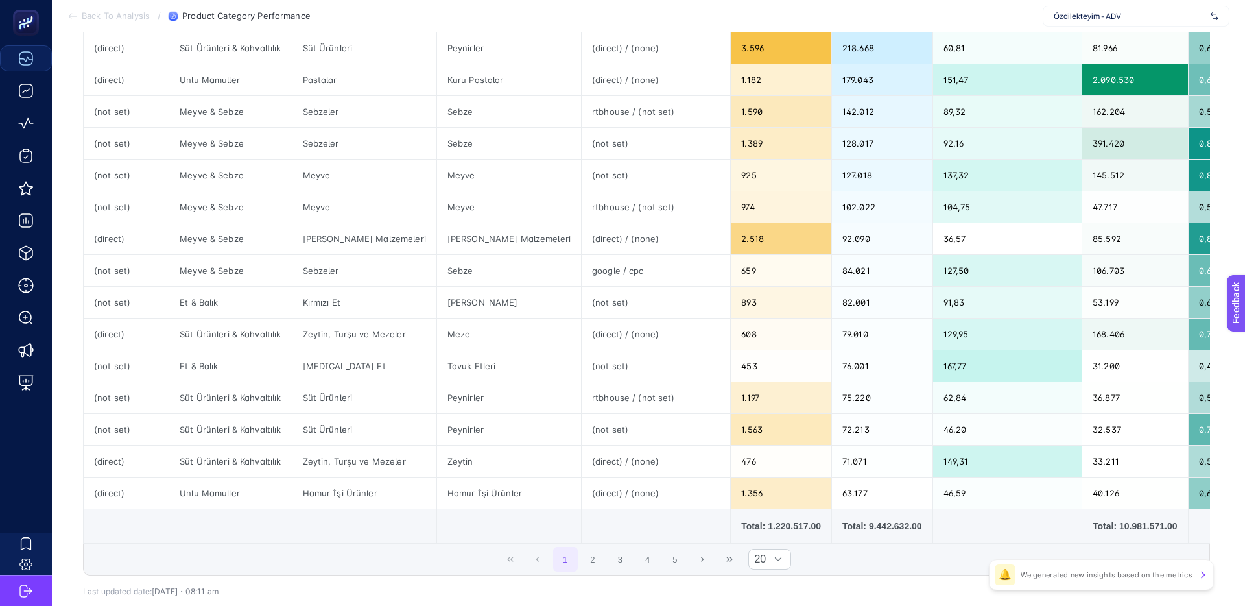
scroll to position [440, 0]
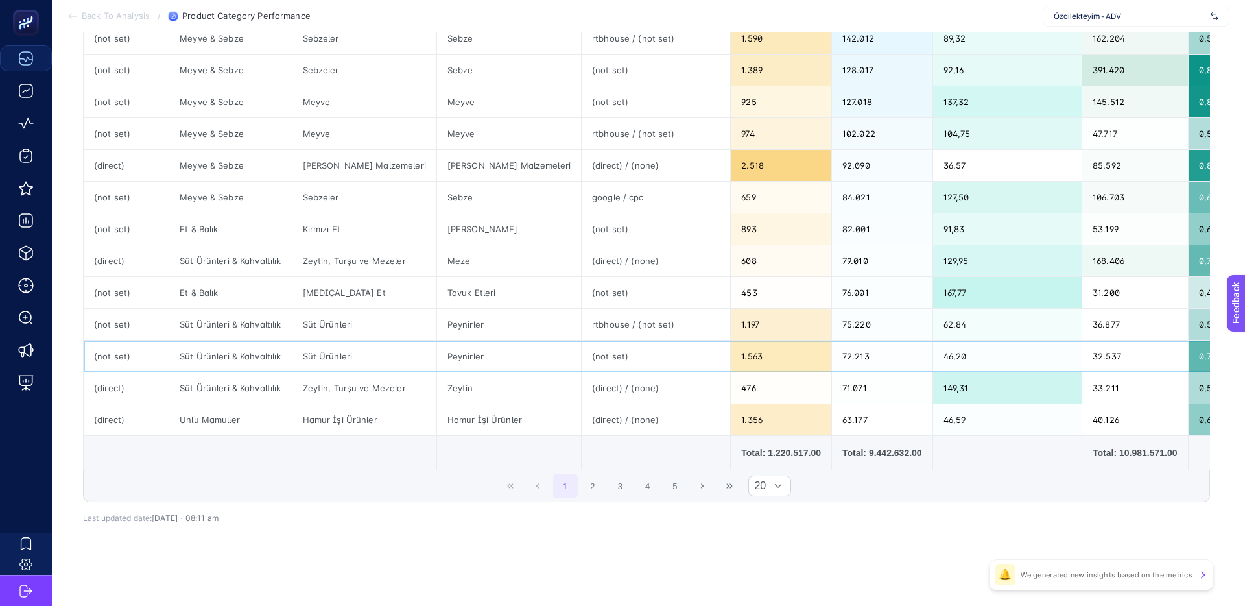
click at [389, 358] on div "Süt Ürünleri" at bounding box center [364, 355] width 144 height 31
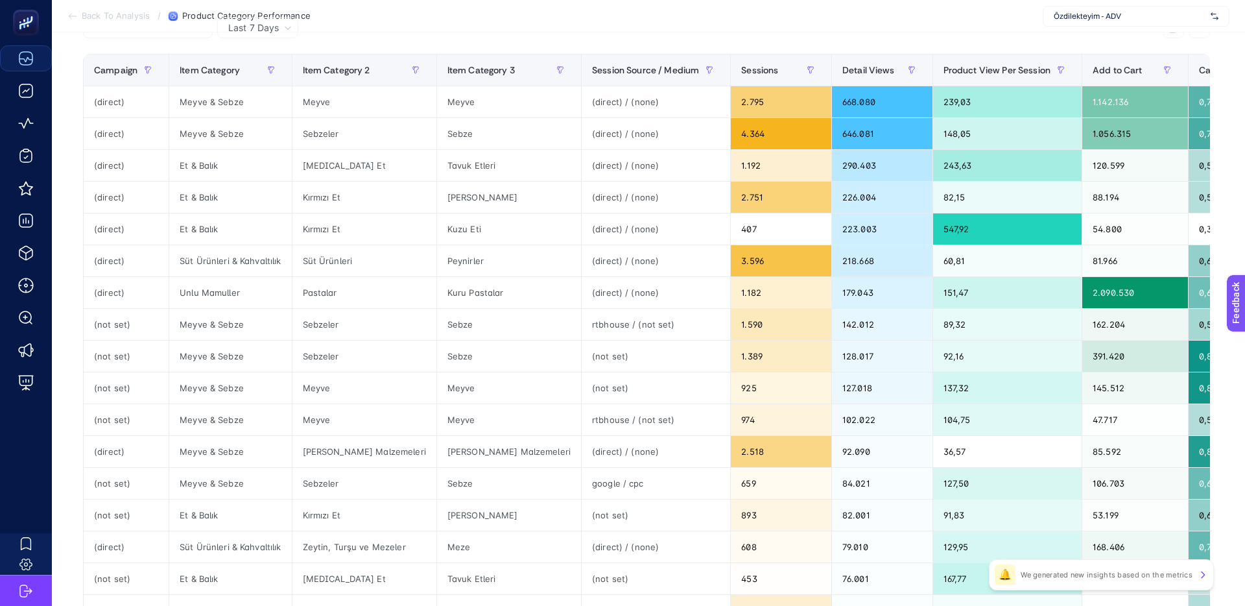
scroll to position [0, 0]
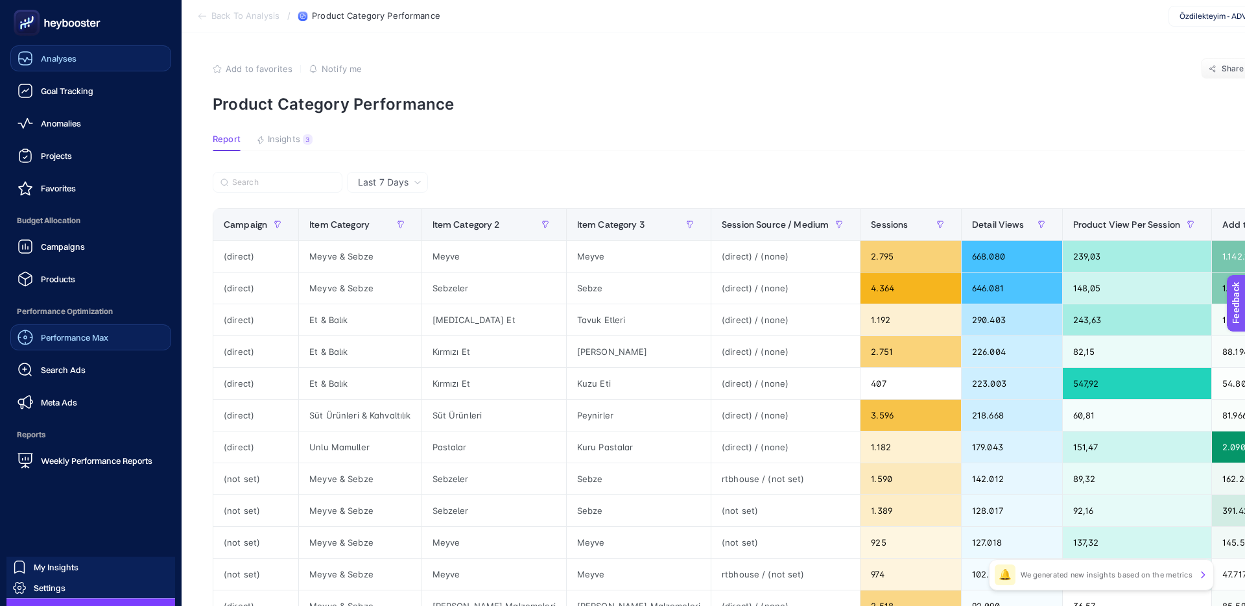
click at [56, 346] on link "Performance Max" at bounding box center [90, 337] width 161 height 26
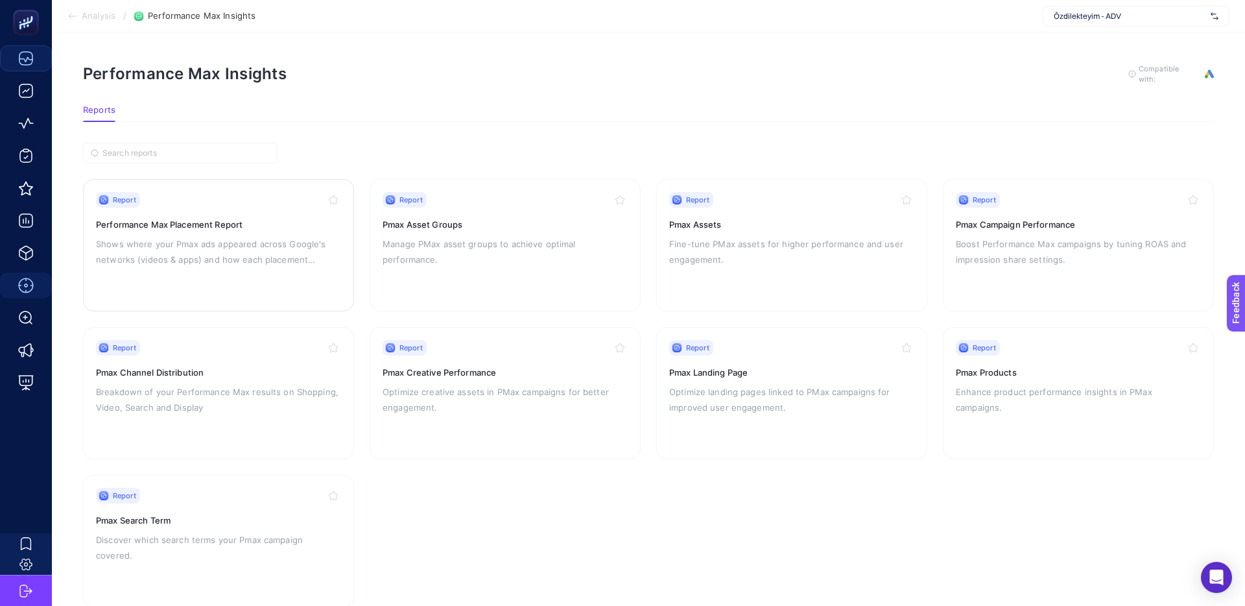
scroll to position [30, 0]
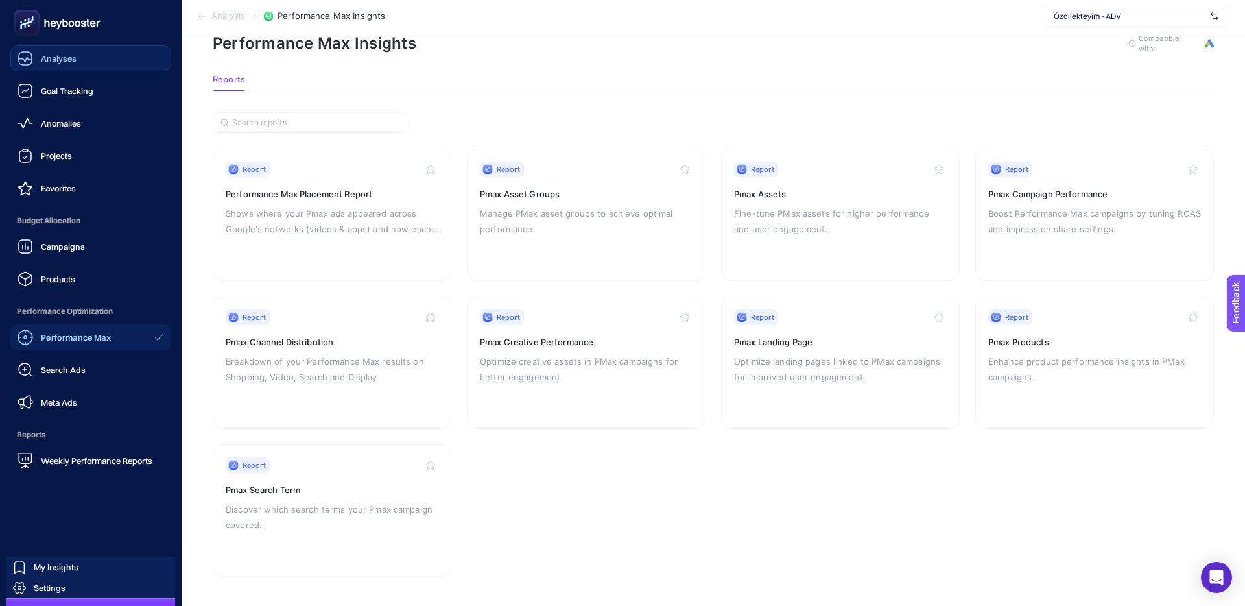
click at [52, 371] on span "Search Ads" at bounding box center [63, 369] width 45 height 10
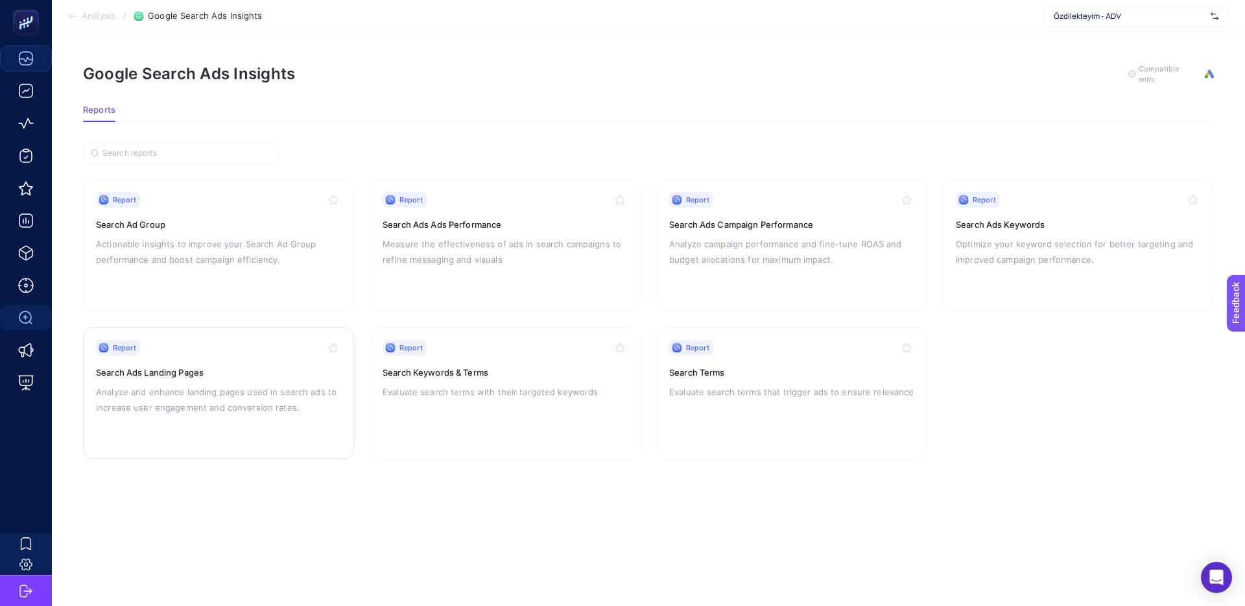
click at [202, 388] on p "Analyze and enhance landing pages used in search ads to increase user engagemen…" at bounding box center [218, 399] width 245 height 31
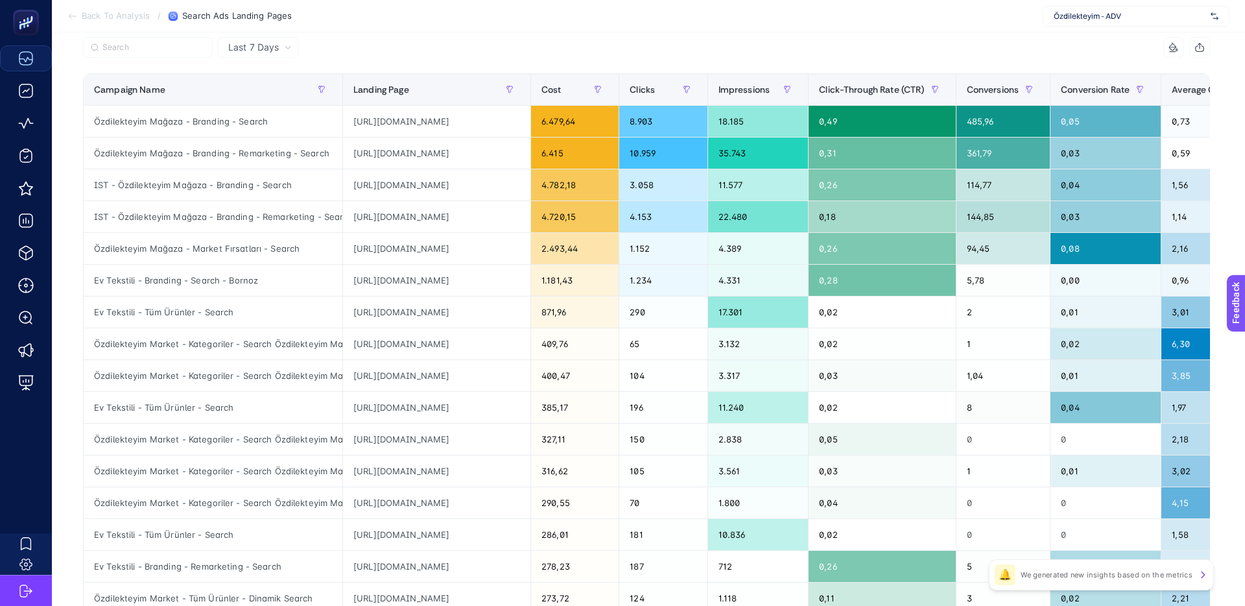
scroll to position [190, 0]
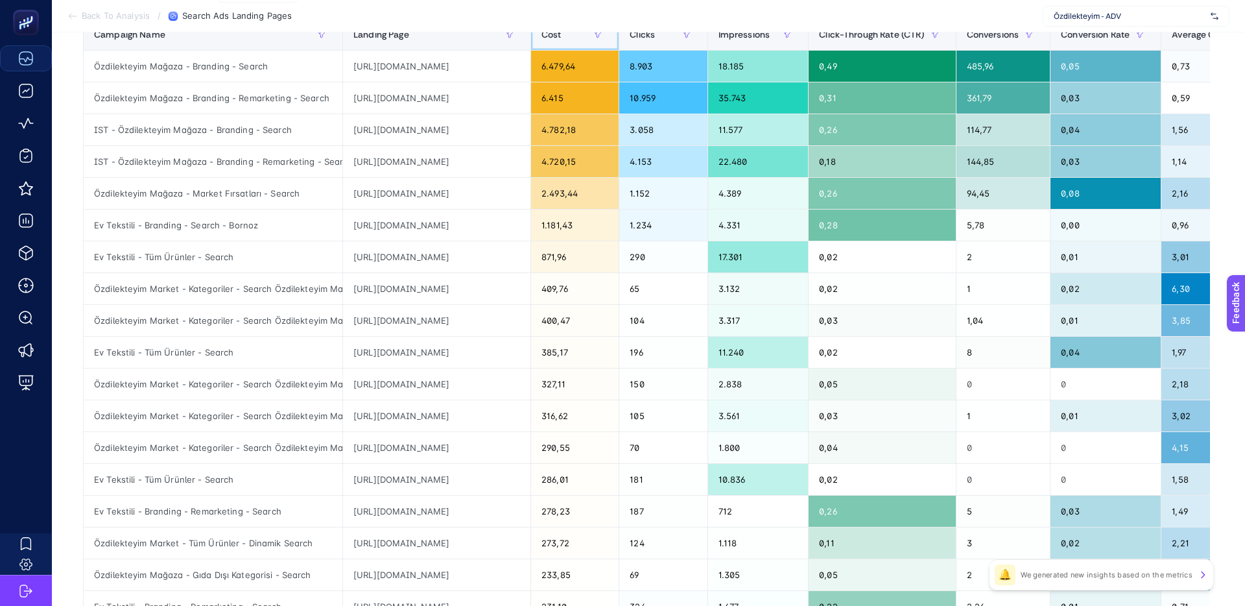
click at [1161, 45] on th "Cost" at bounding box center [1209, 35] width 97 height 32
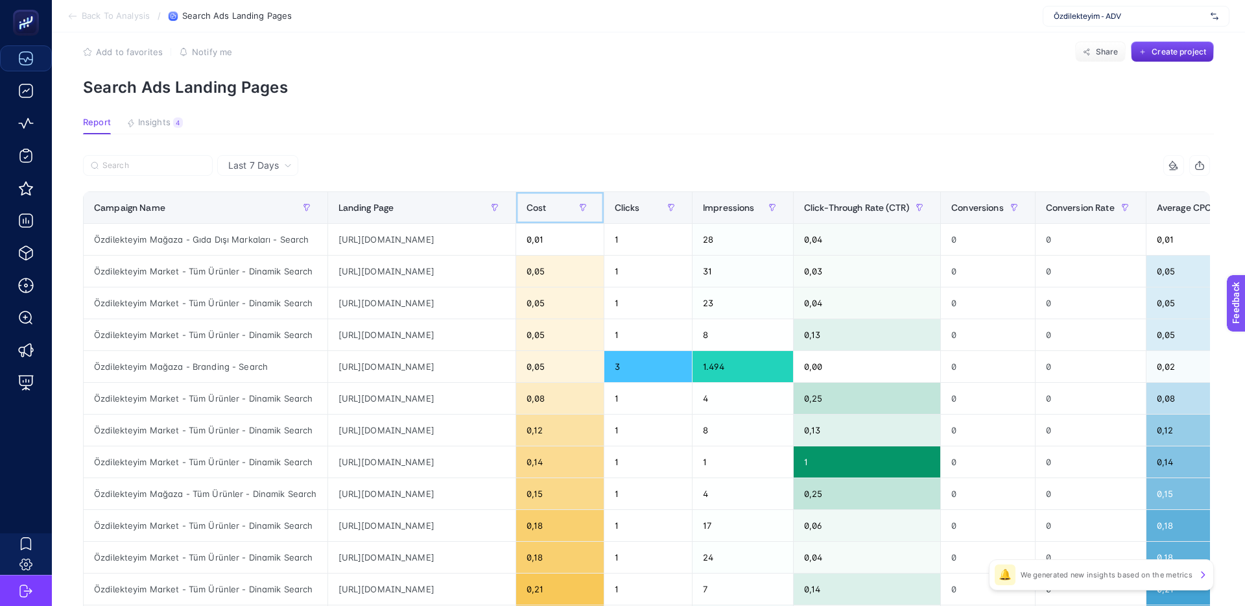
scroll to position [0, 0]
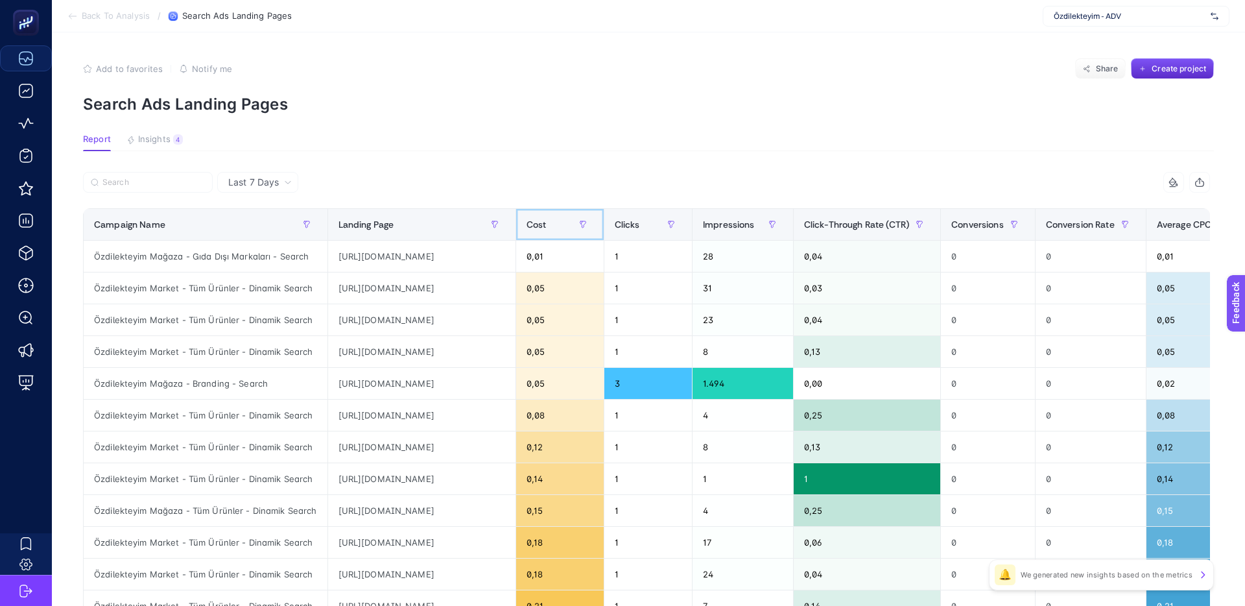
click at [593, 215] on div "Cost" at bounding box center [560, 224] width 67 height 21
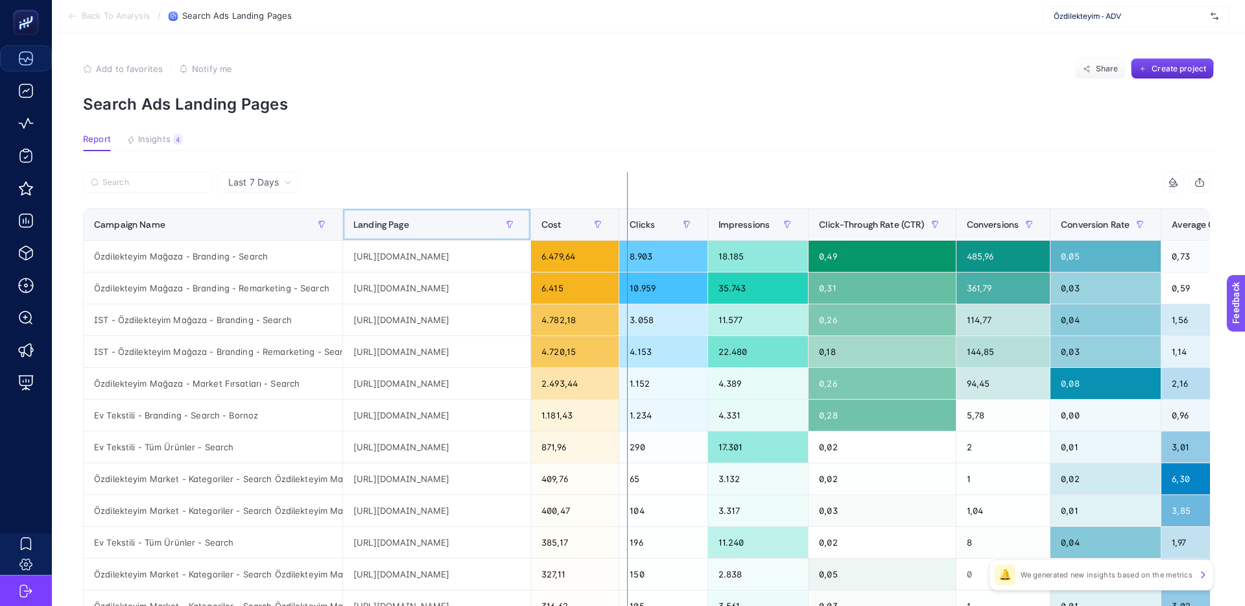
drag, startPoint x: 599, startPoint y: 230, endPoint x: 644, endPoint y: 250, distance: 49.0
click at [670, 233] on div "9 items selected Campaign Name Landing Page Cost Clicks Impressions Click-Throu…" at bounding box center [646, 557] width 1127 height 770
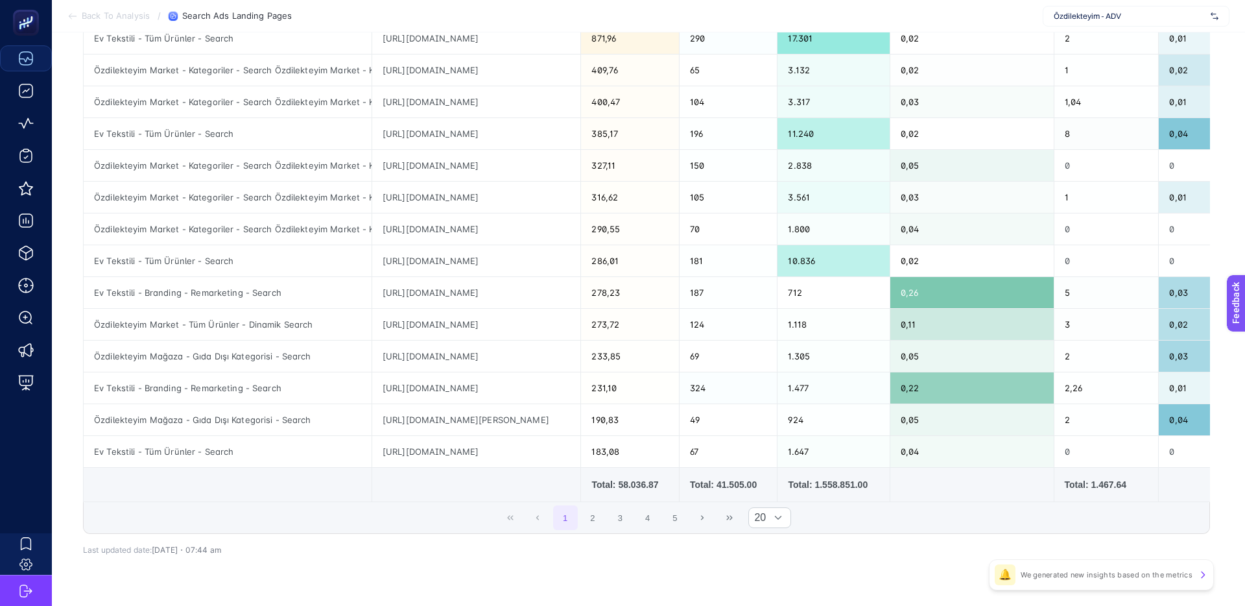
scroll to position [420, 0]
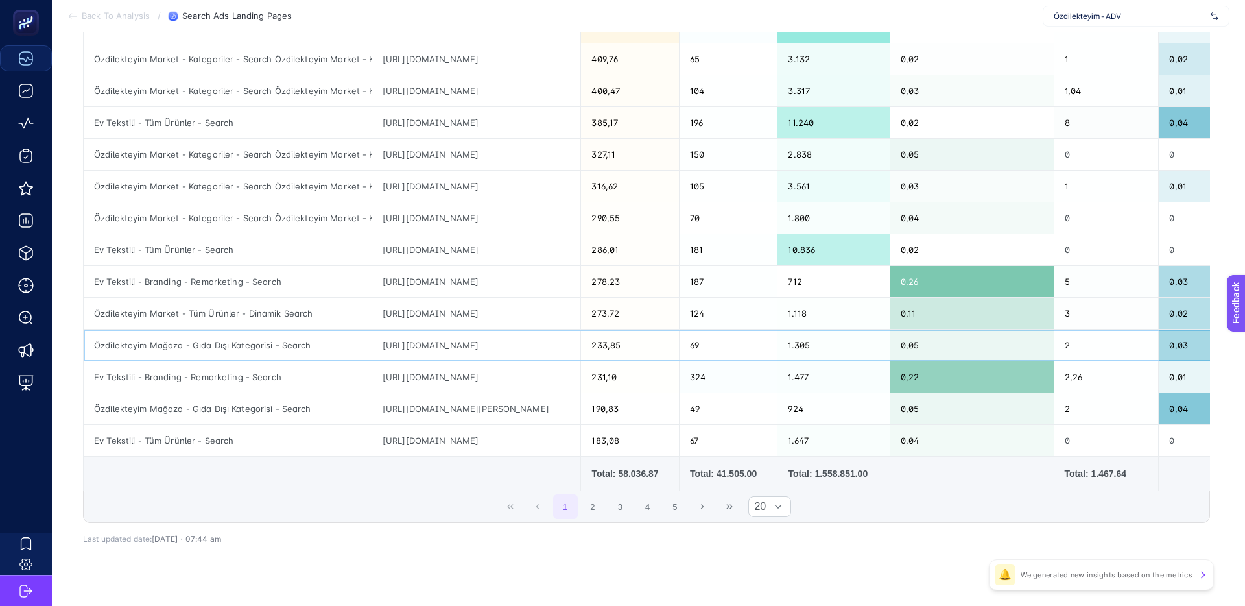
drag, startPoint x: 578, startPoint y: 344, endPoint x: 595, endPoint y: 345, distance: 17.5
click at [581, 345] on div "[URL][DOMAIN_NAME]" at bounding box center [476, 344] width 209 height 31
drag, startPoint x: 595, startPoint y: 345, endPoint x: 608, endPoint y: 346, distance: 13.0
click at [581, 345] on div "[URL][DOMAIN_NAME]" at bounding box center [476, 344] width 209 height 31
drag, startPoint x: 475, startPoint y: 345, endPoint x: 440, endPoint y: 344, distance: 34.4
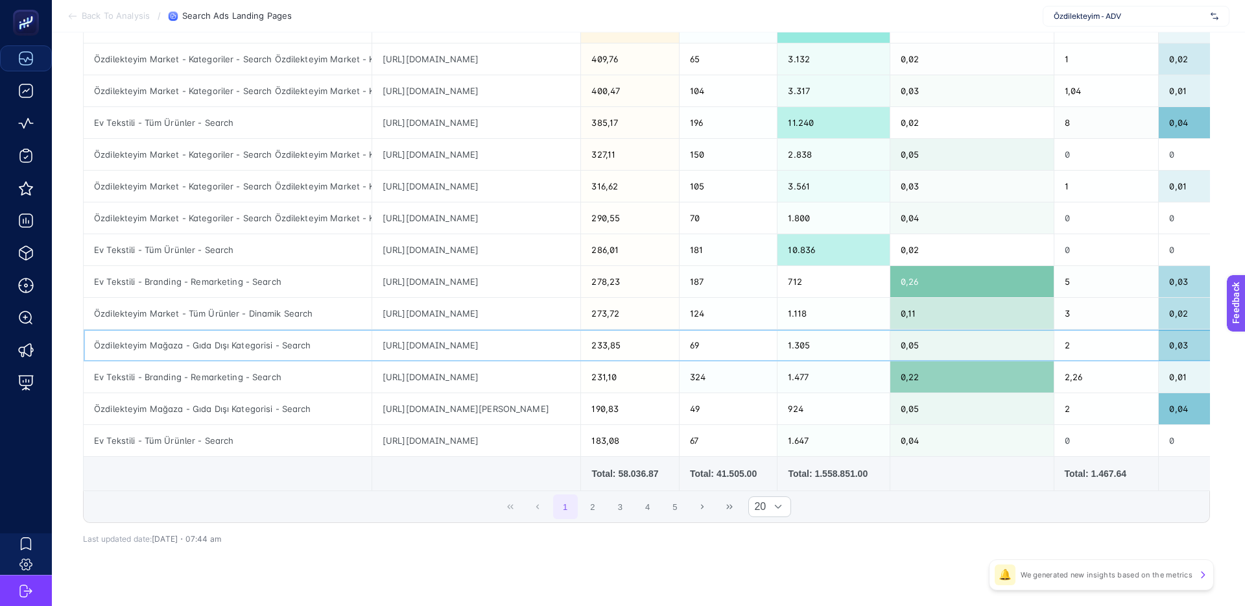
click at [440, 344] on div "[URL][DOMAIN_NAME]" at bounding box center [476, 344] width 209 height 31
drag, startPoint x: 366, startPoint y: 346, endPoint x: 552, endPoint y: 343, distance: 186.8
click at [581, 344] on div "[URL][DOMAIN_NAME]" at bounding box center [476, 344] width 209 height 31
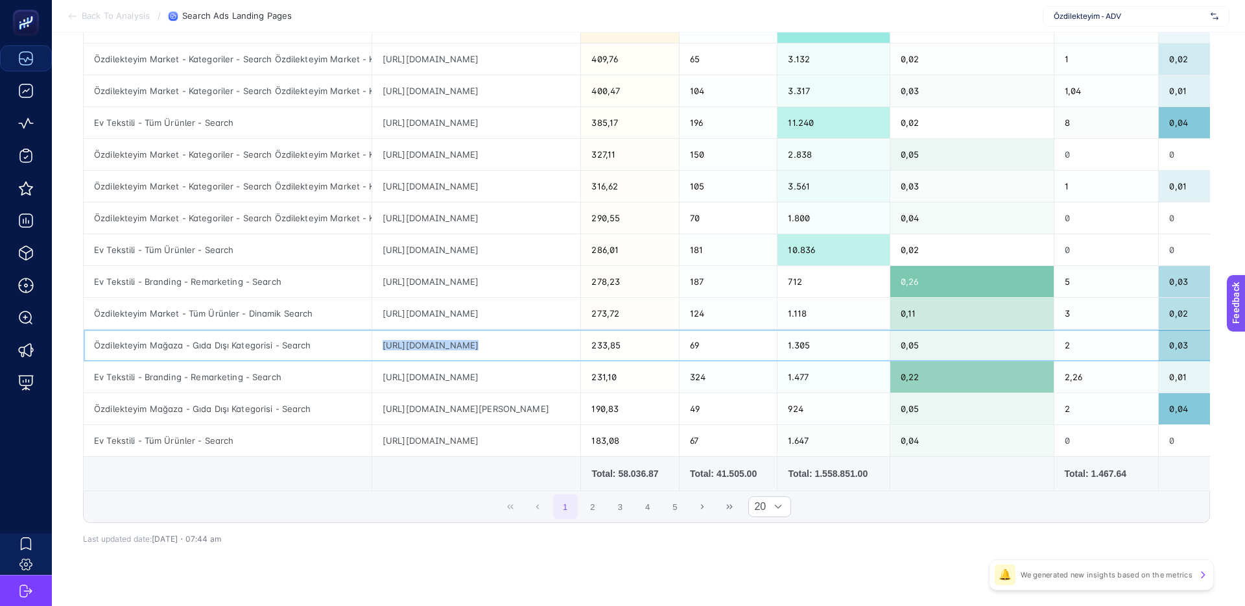
drag, startPoint x: 550, startPoint y: 343, endPoint x: 596, endPoint y: 344, distance: 45.4
click at [550, 343] on div "[URL][DOMAIN_NAME]" at bounding box center [476, 344] width 209 height 31
drag, startPoint x: 543, startPoint y: 344, endPoint x: 472, endPoint y: 343, distance: 70.7
click at [473, 343] on div "[URL][DOMAIN_NAME]" at bounding box center [476, 344] width 209 height 31
click at [472, 343] on div "[URL][DOMAIN_NAME]" at bounding box center [476, 344] width 209 height 31
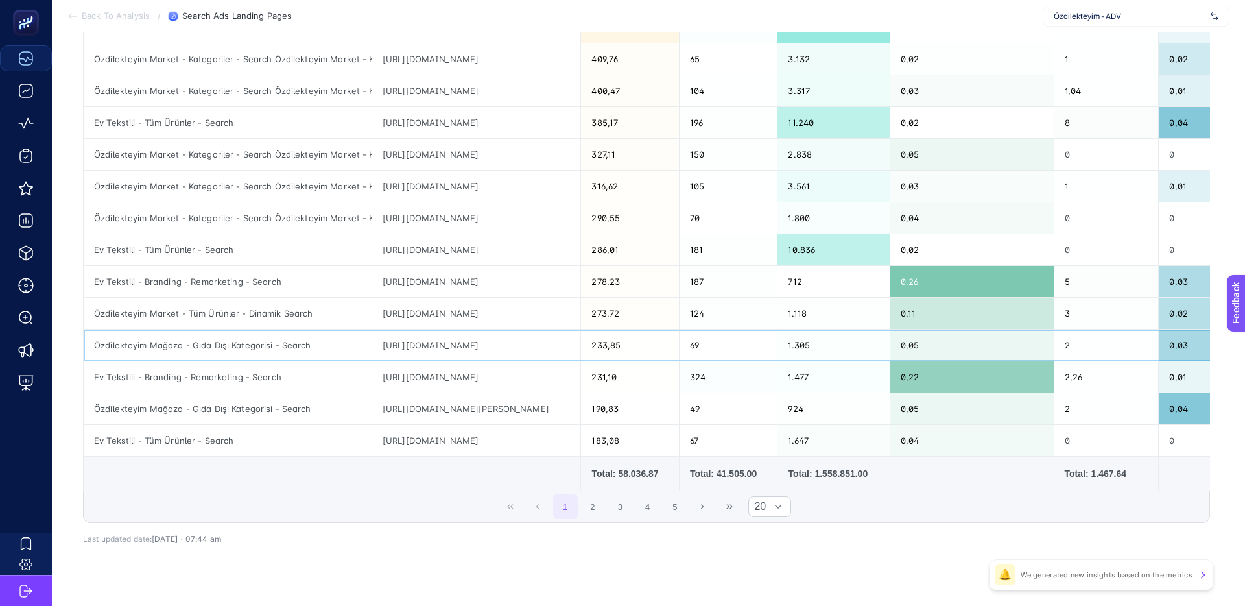
scroll to position [0, 549]
drag, startPoint x: 515, startPoint y: 345, endPoint x: 639, endPoint y: 346, distance: 123.2
click at [639, 346] on tr "Özdilekteyim Mağaza - Gıda Dışı Kategorisi - Search [URL][DOMAIN_NAME] 233,85 6…" at bounding box center [867, 345] width 1567 height 32
drag, startPoint x: 558, startPoint y: 344, endPoint x: 606, endPoint y: 346, distance: 48.0
click at [558, 344] on div "[URL][DOMAIN_NAME]" at bounding box center [476, 344] width 209 height 31
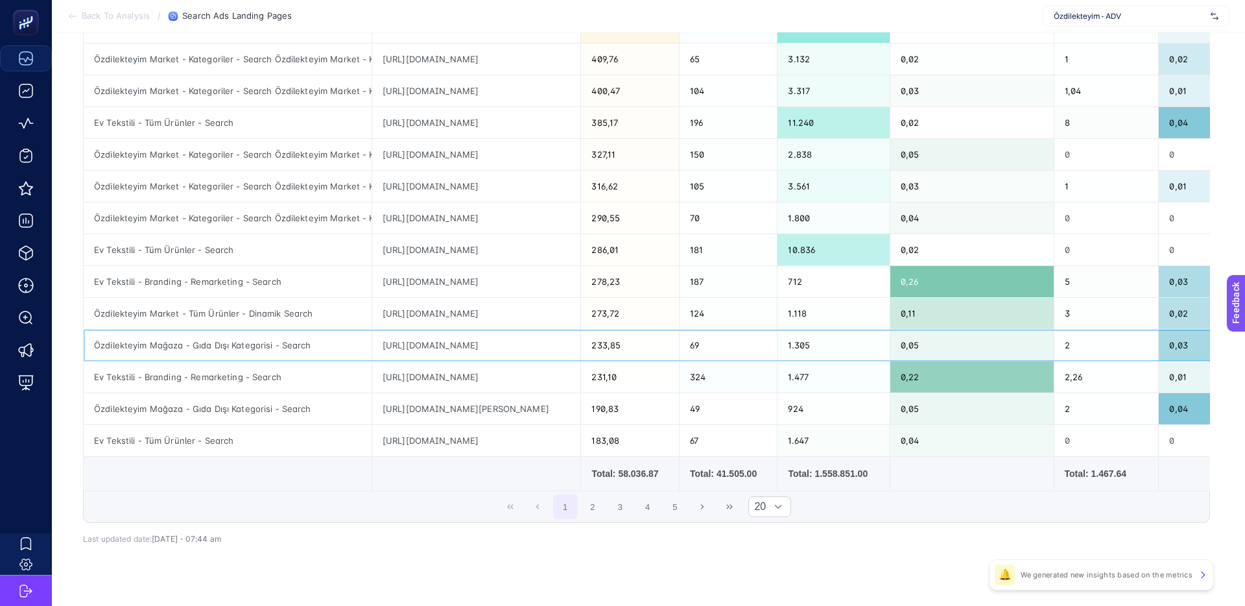
drag, startPoint x: 456, startPoint y: 347, endPoint x: 446, endPoint y: 347, distance: 9.7
click at [446, 347] on div "[URL][DOMAIN_NAME]" at bounding box center [476, 344] width 209 height 31
drag, startPoint x: 498, startPoint y: 345, endPoint x: 384, endPoint y: 343, distance: 114.1
click at [384, 343] on div "[URL][DOMAIN_NAME]" at bounding box center [476, 344] width 209 height 31
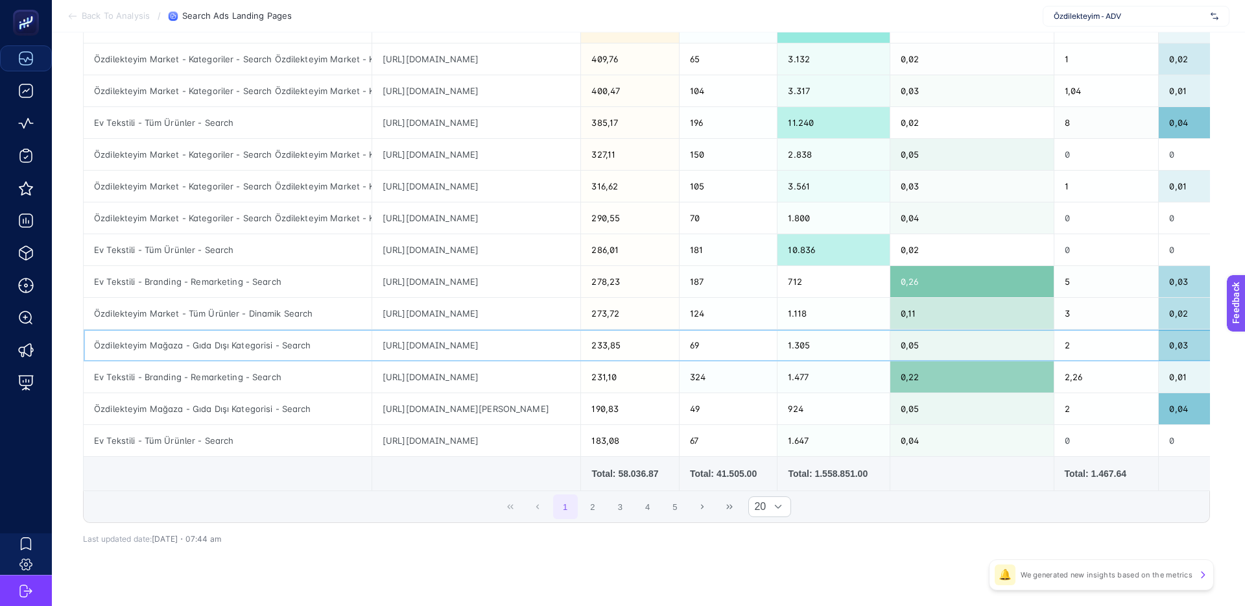
click at [384, 343] on div "[URL][DOMAIN_NAME]" at bounding box center [476, 344] width 209 height 31
drag, startPoint x: 499, startPoint y: 345, endPoint x: 423, endPoint y: 345, distance: 75.9
click at [423, 345] on div "[URL][DOMAIN_NAME]" at bounding box center [476, 344] width 209 height 31
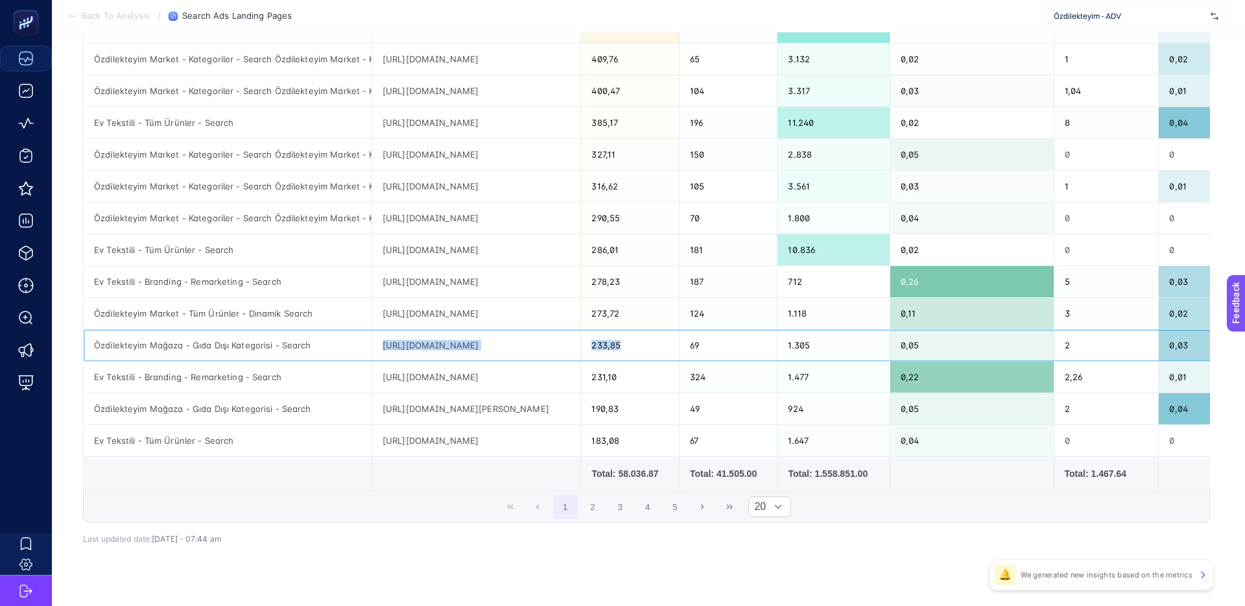
scroll to position [0, 549]
drag, startPoint x: 366, startPoint y: 344, endPoint x: 666, endPoint y: 345, distance: 300.2
click at [733, 345] on tr "Özdilekteyim Mağaza - Gıda Dışı Kategorisi - Search [URL][DOMAIN_NAME] 233,85 6…" at bounding box center [867, 345] width 1567 height 32
drag, startPoint x: 503, startPoint y: 343, endPoint x: 624, endPoint y: 344, distance: 120.6
click at [503, 343] on div "[URL][DOMAIN_NAME]" at bounding box center [476, 344] width 209 height 31
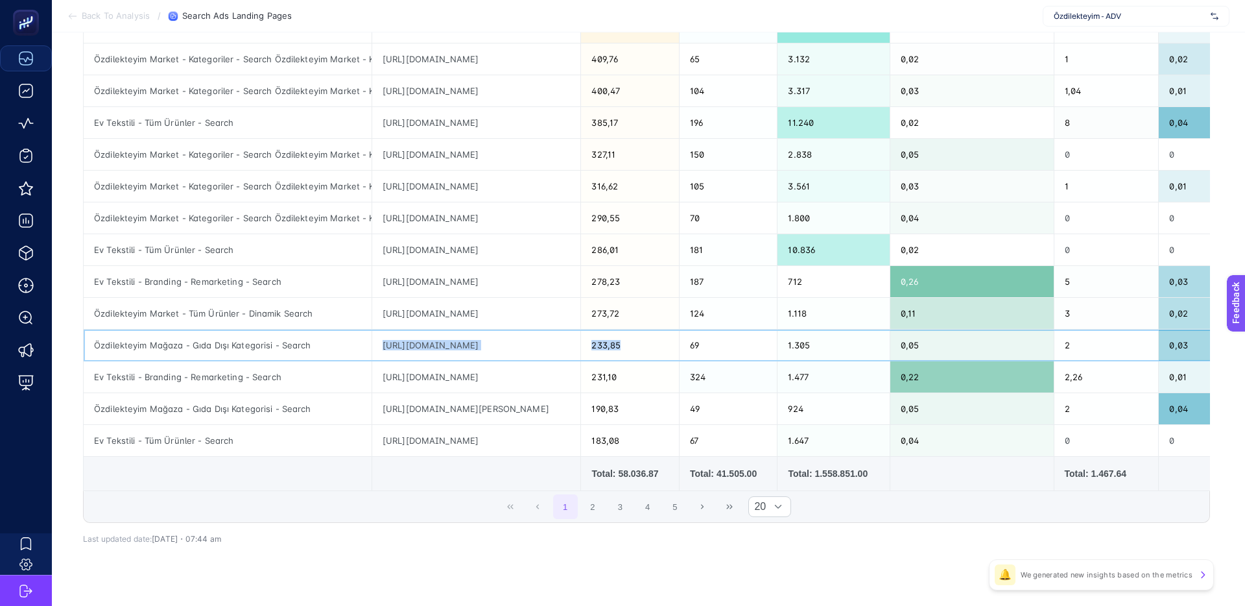
drag, startPoint x: 608, startPoint y: 344, endPoint x: 438, endPoint y: 340, distance: 170.6
click at [438, 340] on div "[URL][DOMAIN_NAME]" at bounding box center [476, 344] width 209 height 31
drag, startPoint x: 438, startPoint y: 340, endPoint x: 409, endPoint y: 342, distance: 28.6
click at [438, 340] on div "[URL][DOMAIN_NAME]" at bounding box center [476, 344] width 209 height 31
drag, startPoint x: 409, startPoint y: 342, endPoint x: 559, endPoint y: 347, distance: 149.8
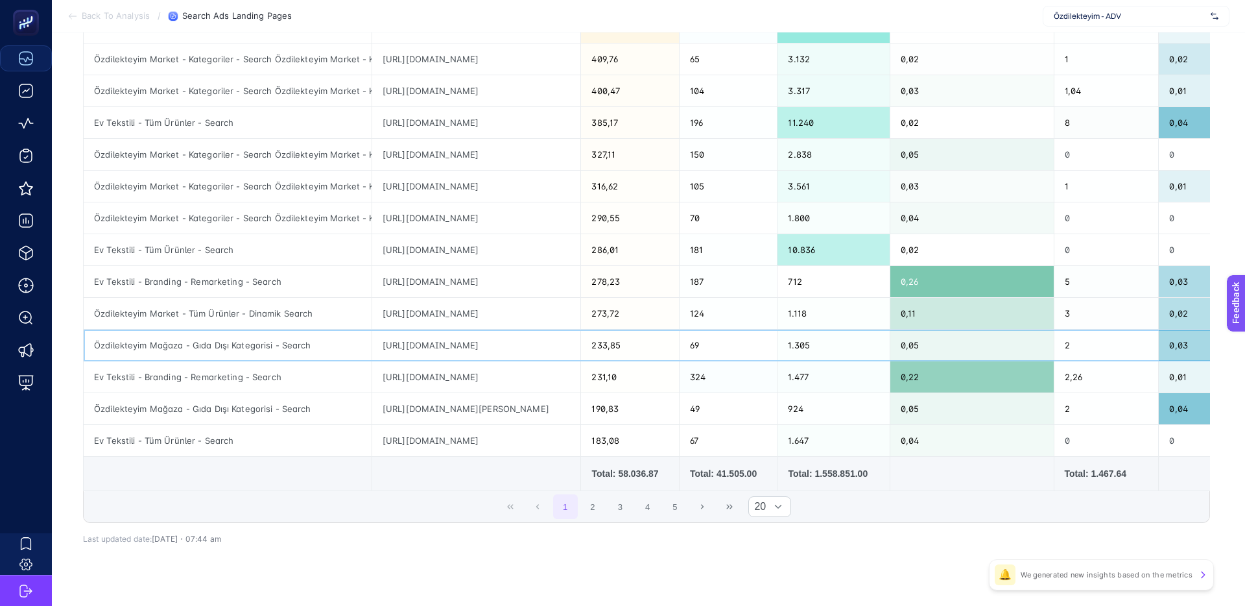
click at [556, 347] on div "[URL][DOMAIN_NAME]" at bounding box center [476, 344] width 209 height 31
drag, startPoint x: 559, startPoint y: 347, endPoint x: 604, endPoint y: 346, distance: 45.4
click at [560, 347] on div "[URL][DOMAIN_NAME]" at bounding box center [476, 344] width 209 height 31
click at [444, 342] on div "[URL][DOMAIN_NAME]" at bounding box center [476, 344] width 209 height 31
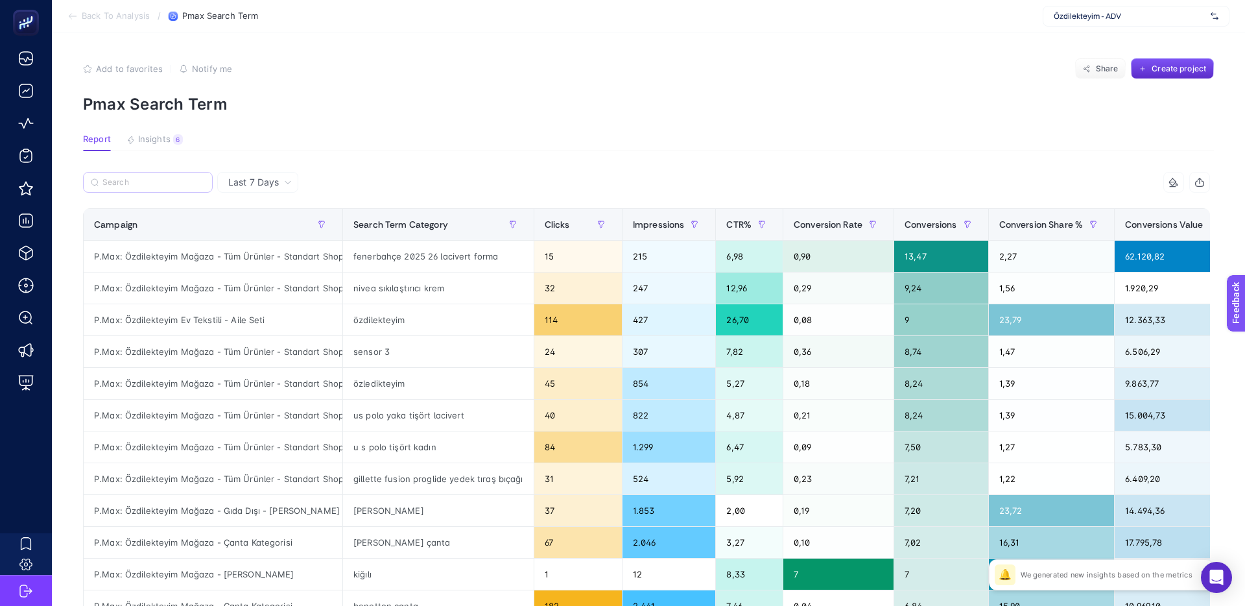
click at [126, 176] on label at bounding box center [148, 182] width 130 height 21
click at [126, 178] on input "Search" at bounding box center [153, 183] width 102 height 10
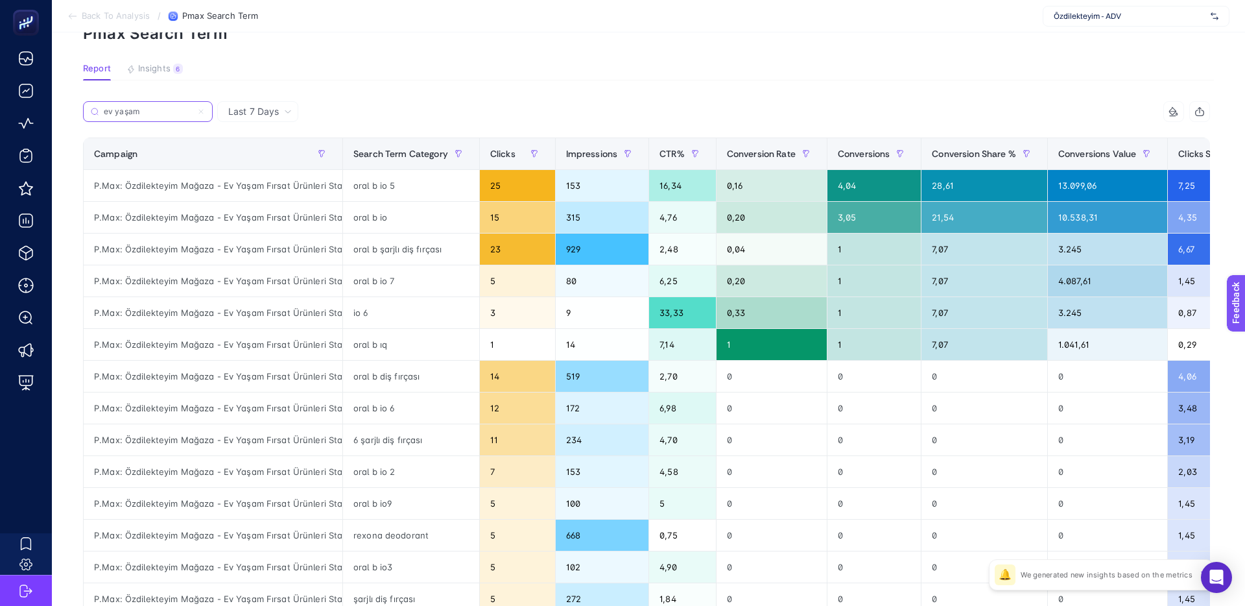
scroll to position [67, 0]
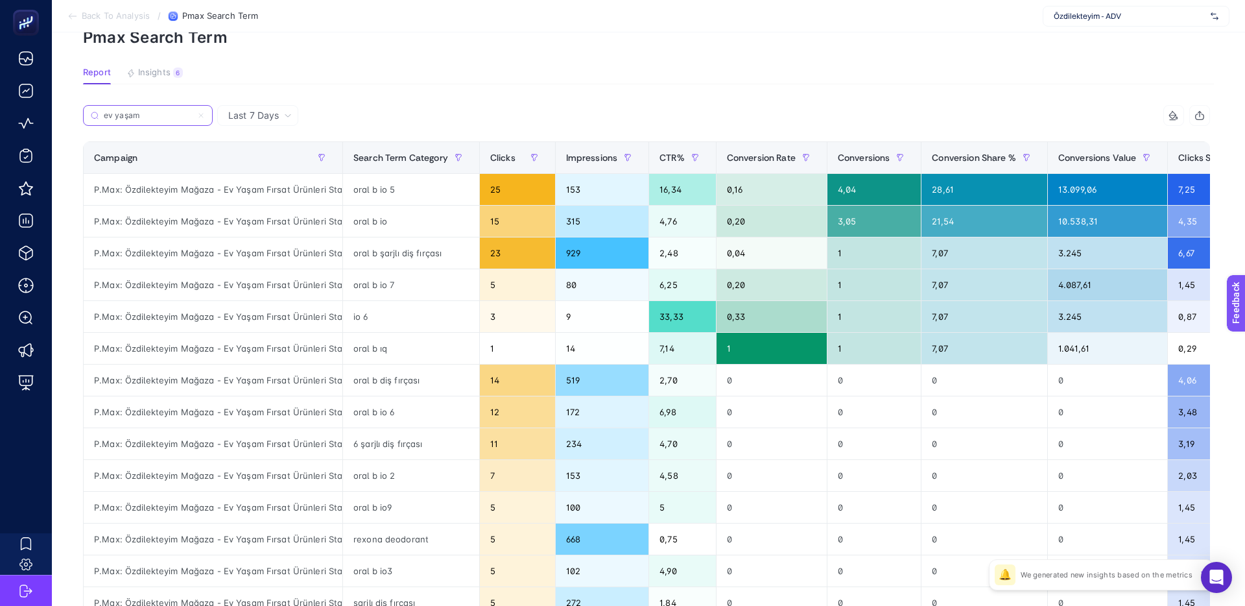
type input "ev yaşam"
drag, startPoint x: 353, startPoint y: 189, endPoint x: 401, endPoint y: 189, distance: 48.6
click at [407, 189] on div "oral b io 5" at bounding box center [411, 189] width 136 height 31
click at [360, 189] on div "oral b io 5" at bounding box center [411, 189] width 136 height 31
drag, startPoint x: 351, startPoint y: 190, endPoint x: 411, endPoint y: 189, distance: 60.3
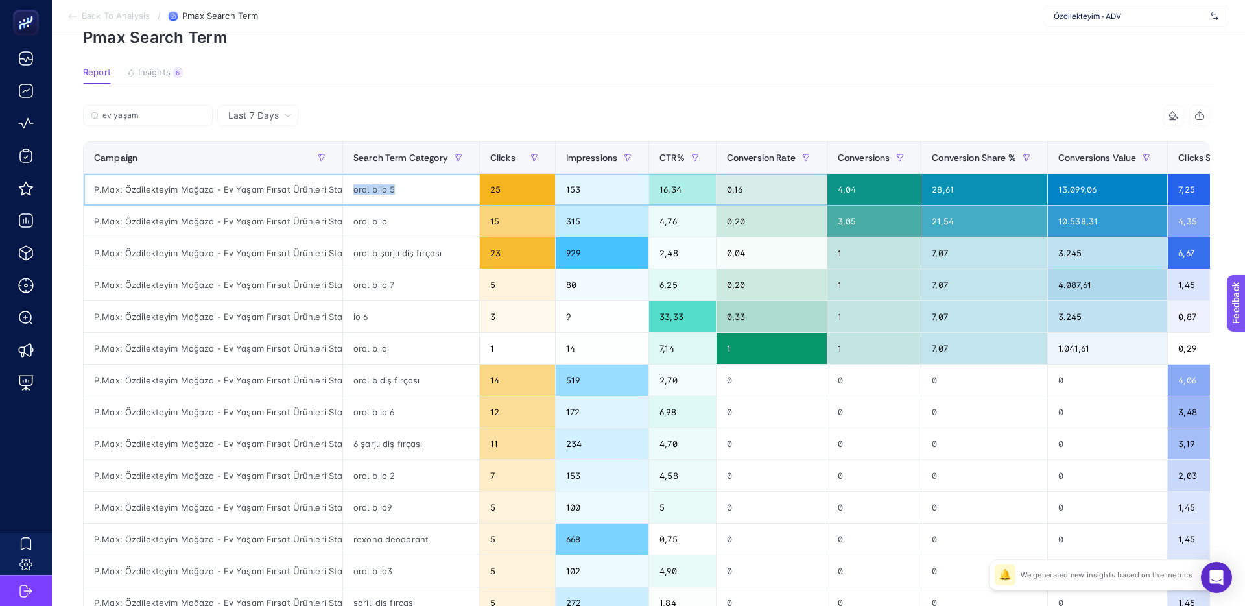
click at [413, 190] on div "oral b io 5" at bounding box center [411, 189] width 136 height 31
click at [357, 189] on div "oral b io 5" at bounding box center [411, 189] width 136 height 31
drag, startPoint x: 352, startPoint y: 189, endPoint x: 392, endPoint y: 190, distance: 39.6
click at [392, 190] on div "oral b io 5" at bounding box center [411, 189] width 136 height 31
